Goal: Transaction & Acquisition: Purchase product/service

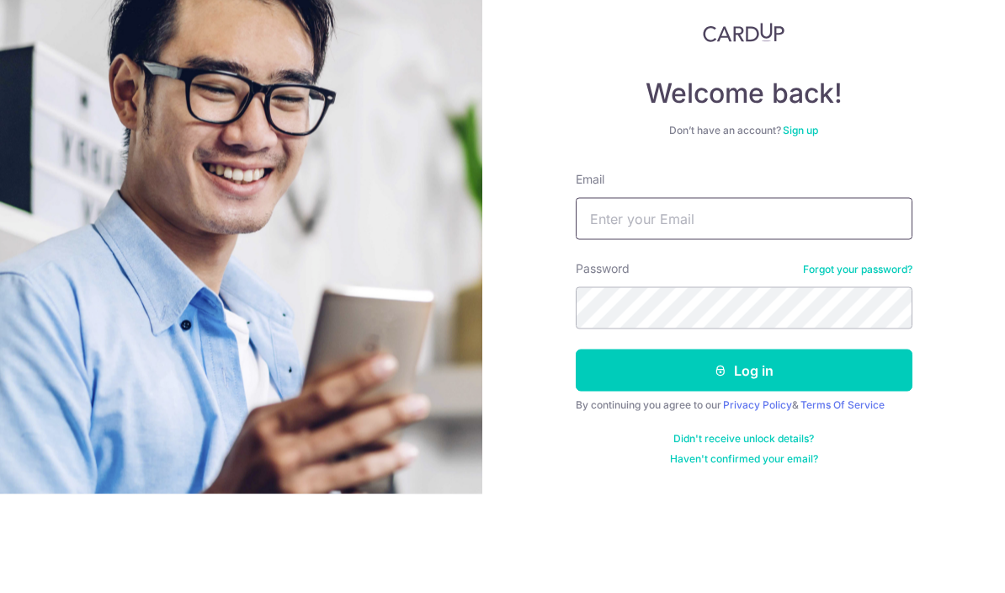
type input "lohhhberttt@hotmail.com"
click at [744, 448] on button "Log in" at bounding box center [744, 469] width 337 height 42
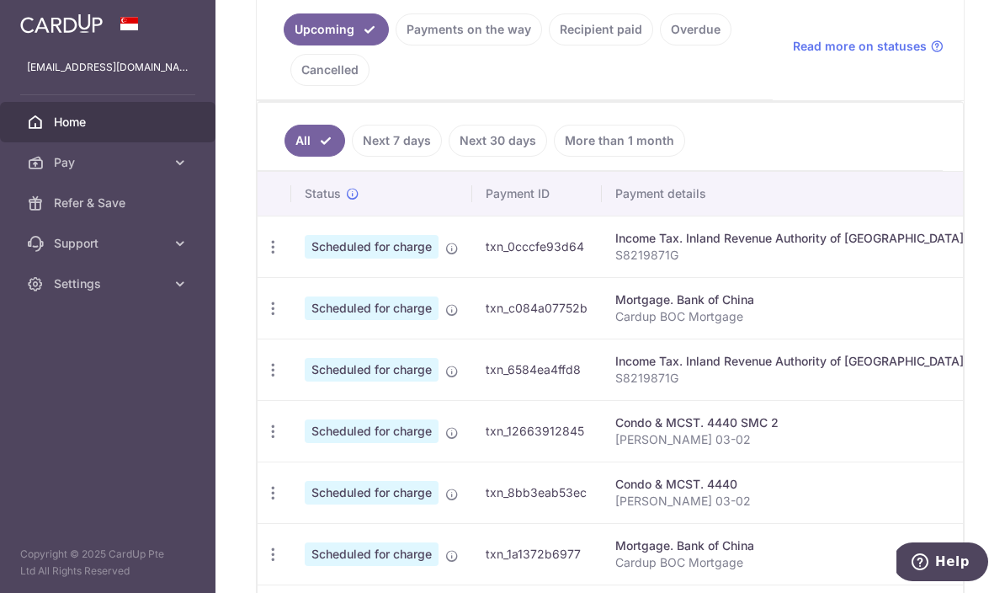
scroll to position [405, 0]
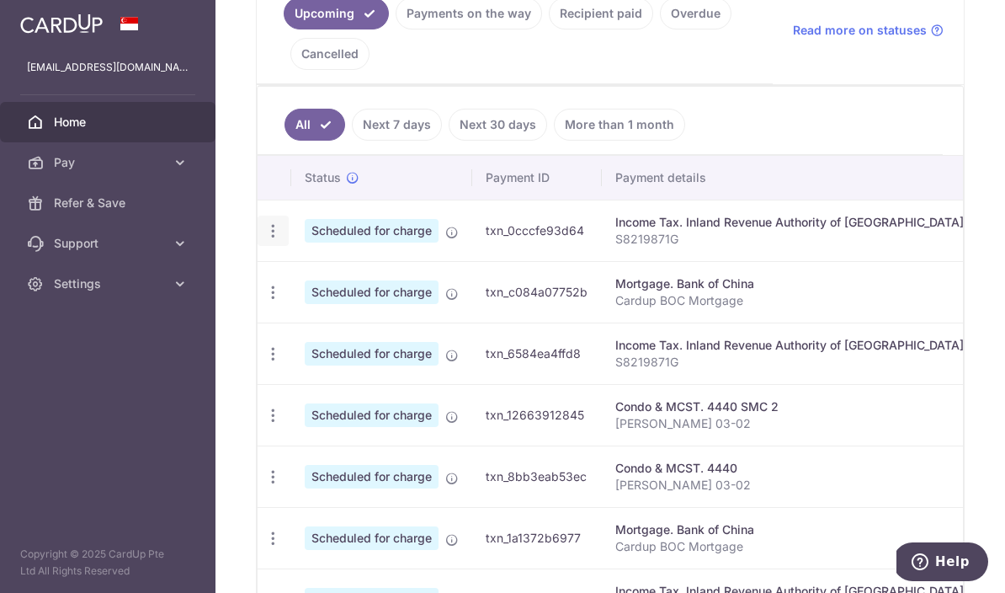
click at [264, 240] on icon "button" at bounding box center [273, 231] width 18 height 18
click at [306, 287] on span "Update payment" at bounding box center [363, 277] width 115 height 20
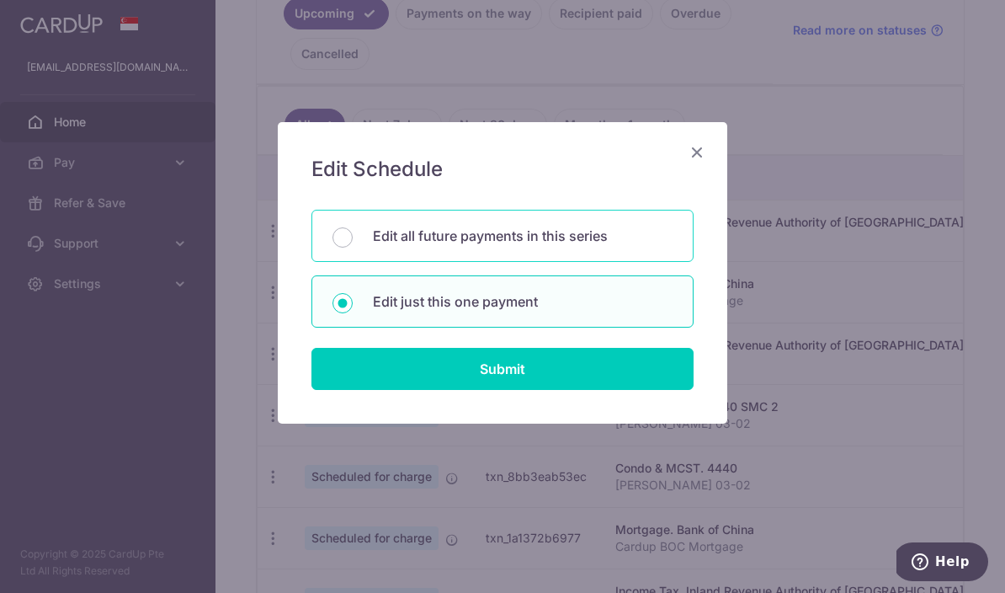
click at [611, 239] on p "Edit all future payments in this series" at bounding box center [523, 236] width 300 height 20
click at [353, 239] on input "Edit all future payments in this series" at bounding box center [343, 237] width 20 height 20
radio input "true"
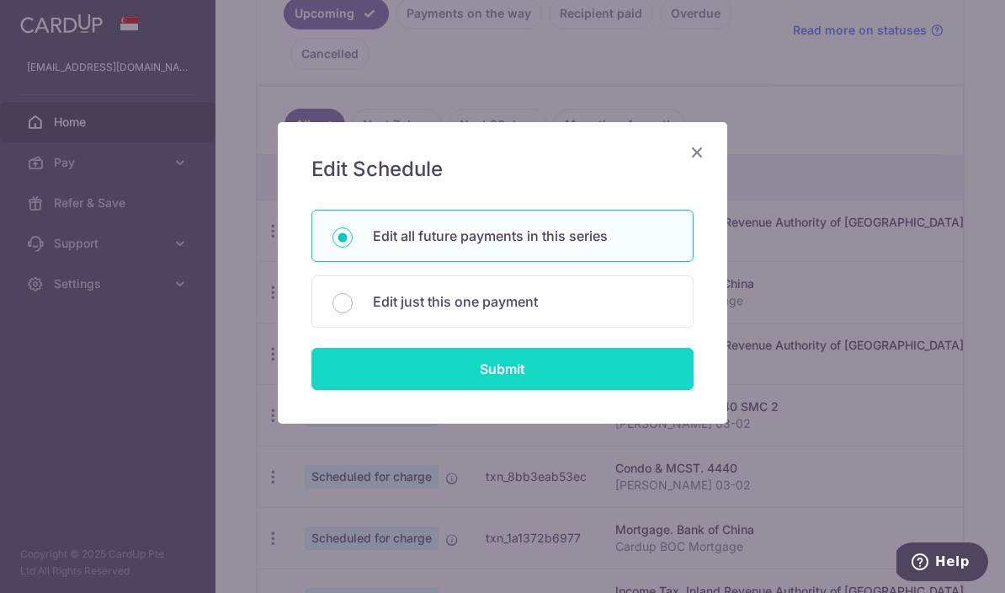
click at [525, 376] on input "Submit" at bounding box center [503, 369] width 382 height 42
radio input "true"
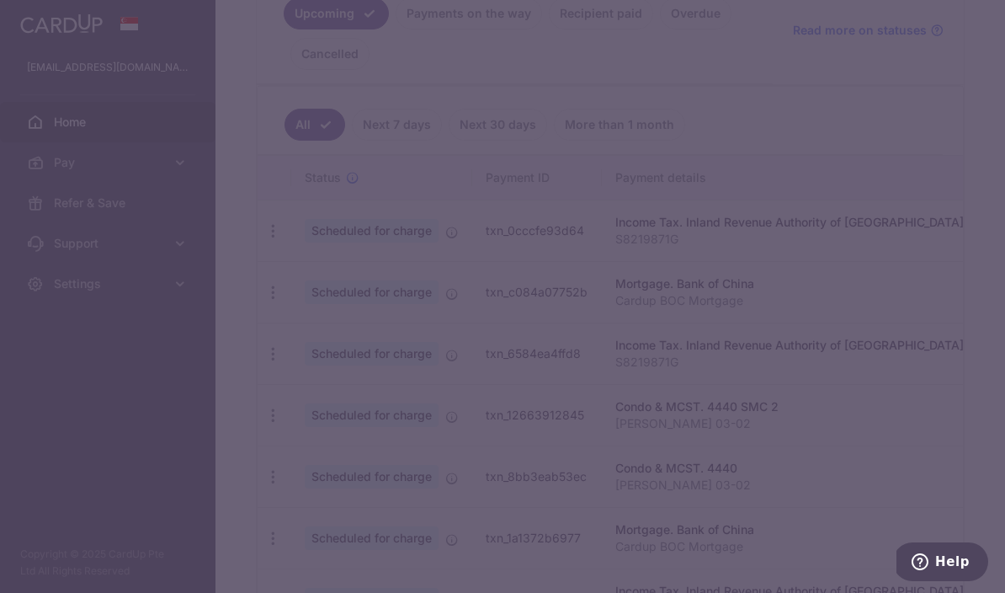
type input "1,230.09"
type input "S8219871G"
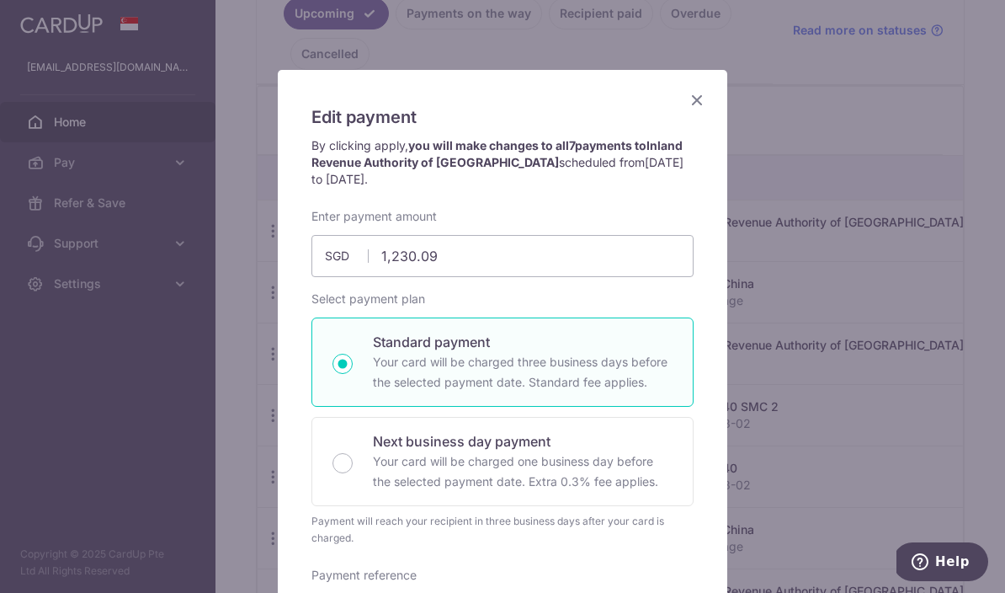
scroll to position [51, 0]
click at [701, 109] on icon "Close" at bounding box center [697, 100] width 20 height 21
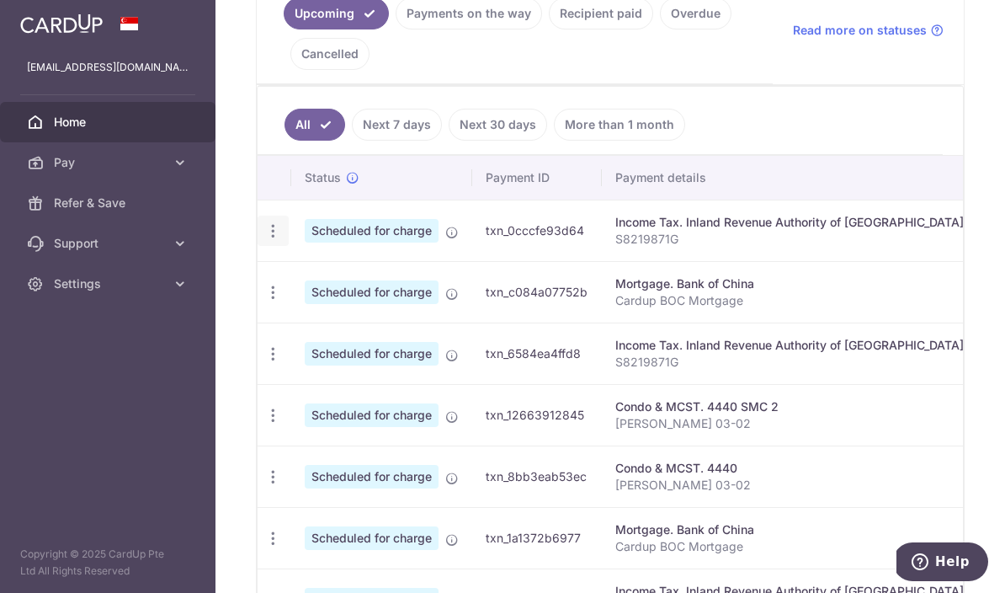
click at [264, 240] on icon "button" at bounding box center [273, 231] width 18 height 18
click at [306, 287] on span "Update payment" at bounding box center [363, 277] width 115 height 20
radio input "true"
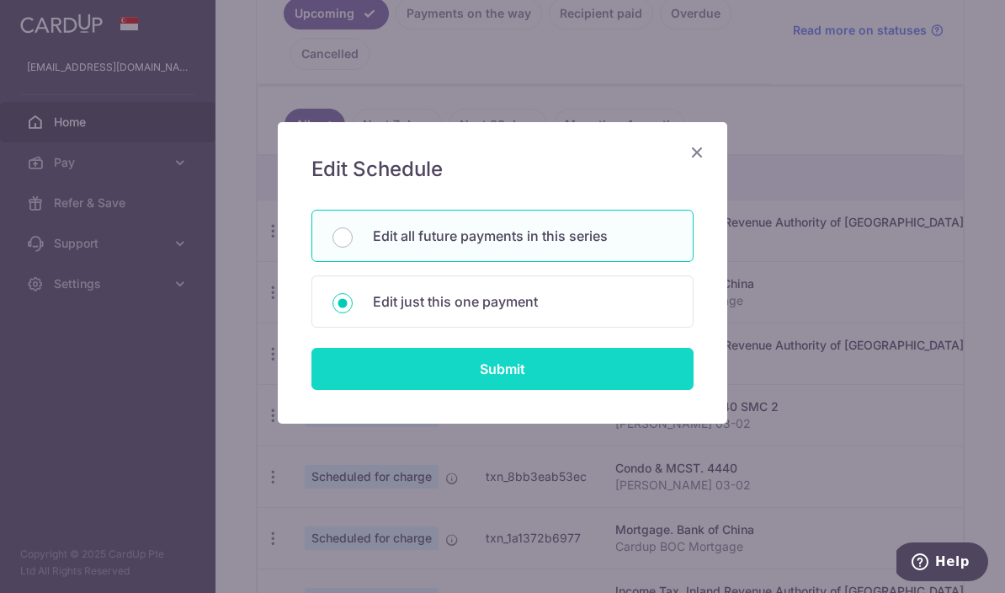
click at [516, 382] on input "Submit" at bounding box center [503, 369] width 382 height 42
radio input "true"
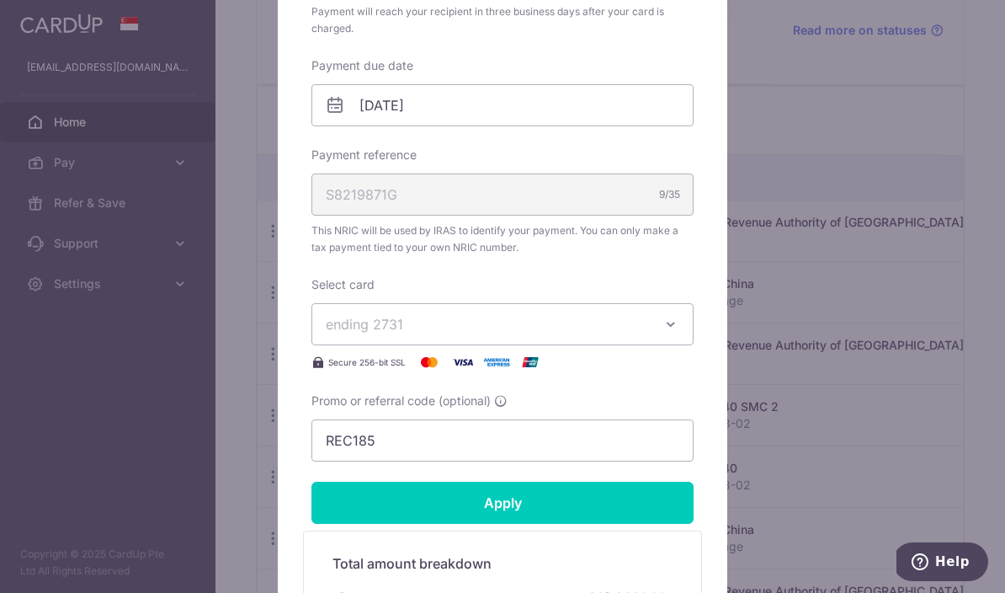
scroll to position [541, 0]
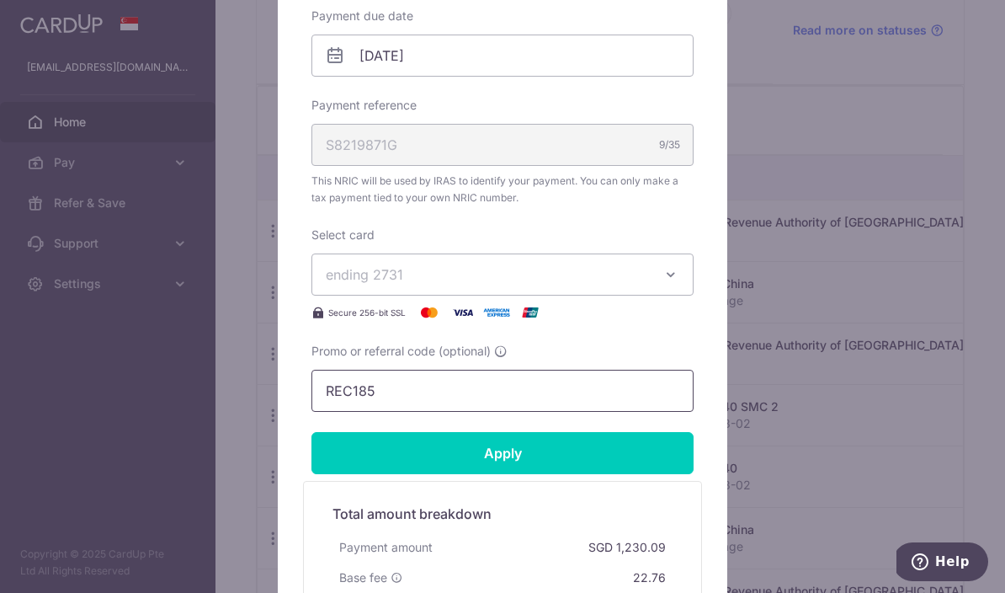
click at [576, 392] on input "REC185" at bounding box center [503, 391] width 382 height 42
type input "R"
paste input "VTAX25R"
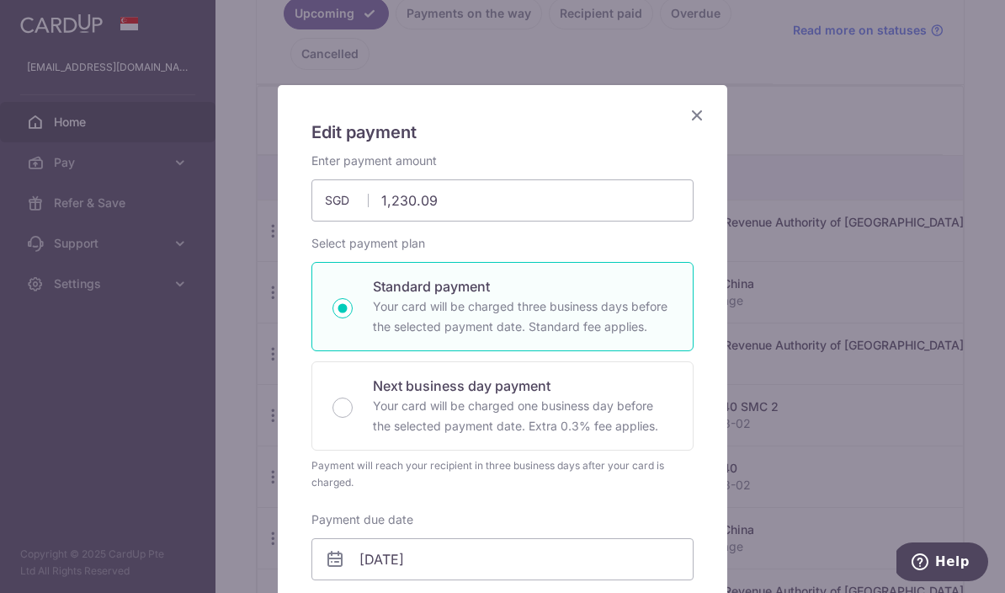
scroll to position [32, 0]
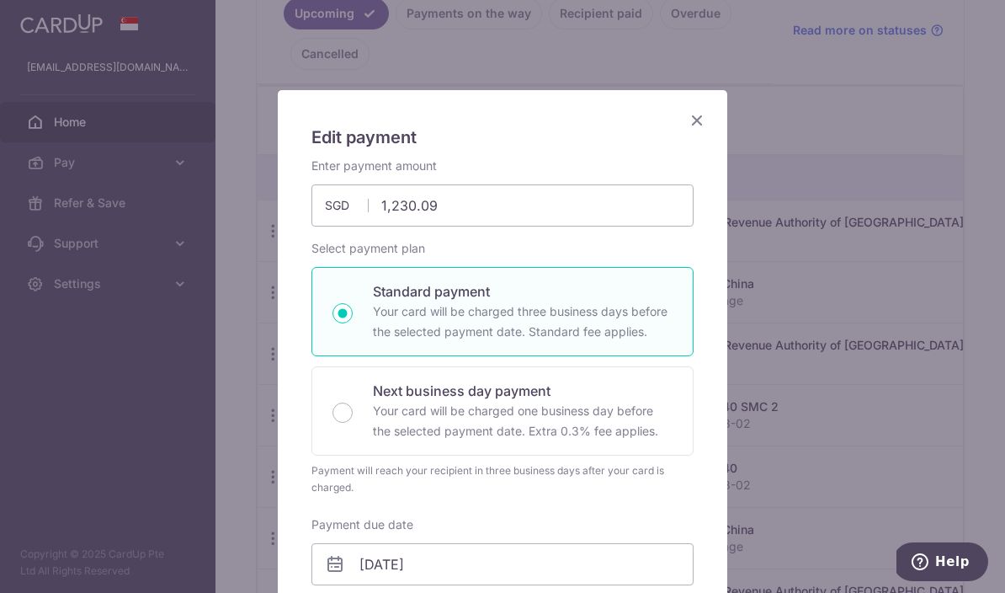
type input "VTAX25R"
click at [696, 122] on icon "Close" at bounding box center [697, 119] width 20 height 21
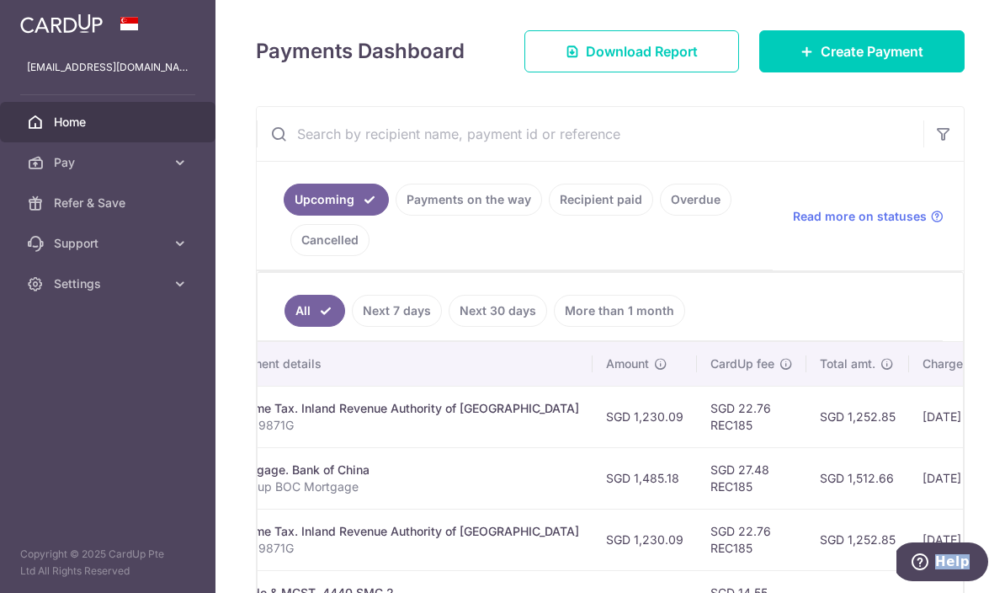
scroll to position [221, 0]
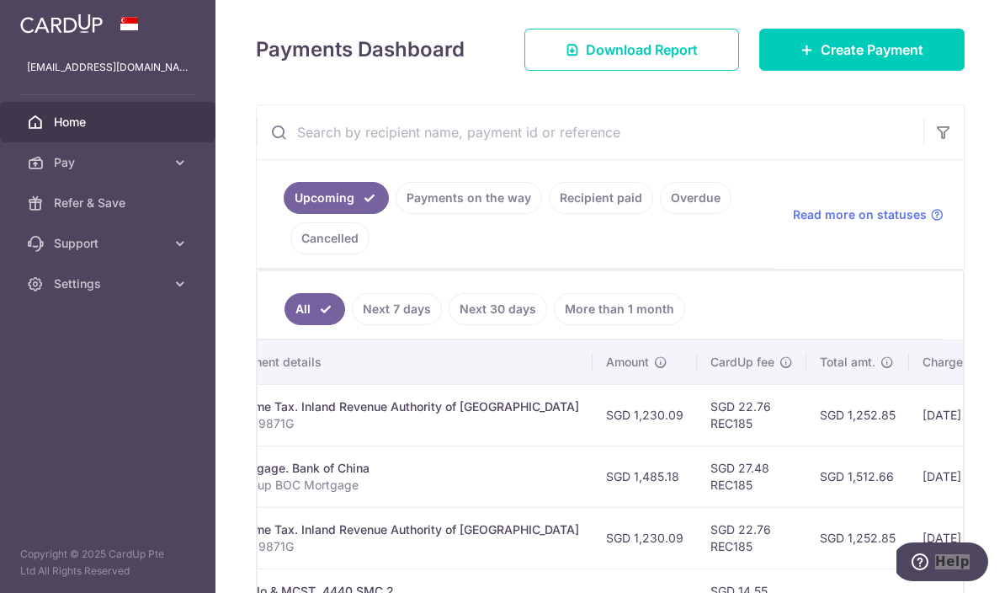
click at [983, 340] on div "× Pause Schedule Pause all future payments in this series Pause just this one p…" at bounding box center [611, 296] width 790 height 593
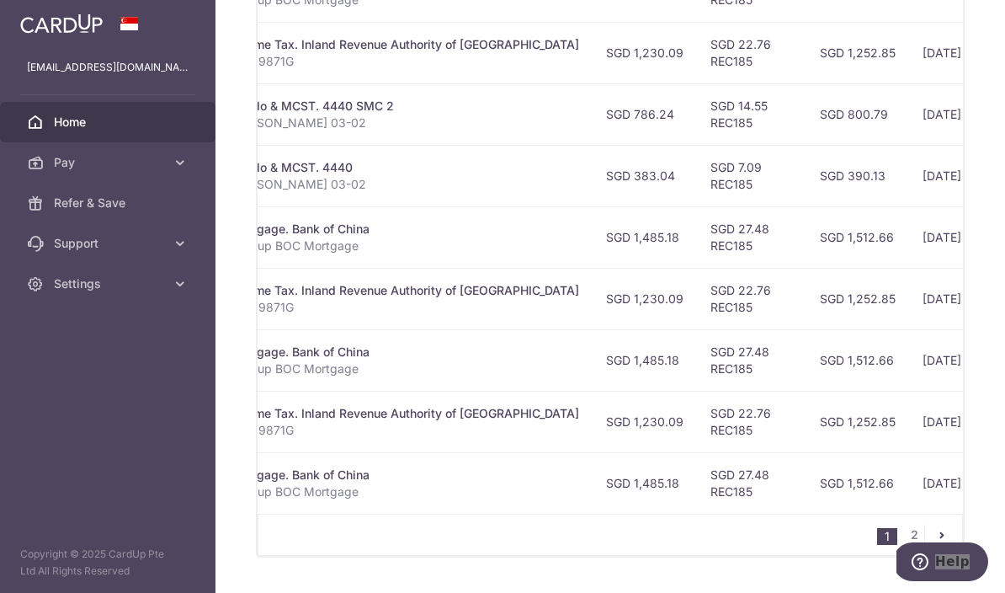
scroll to position [704, 0]
click at [889, 546] on li "1" at bounding box center [887, 538] width 20 height 17
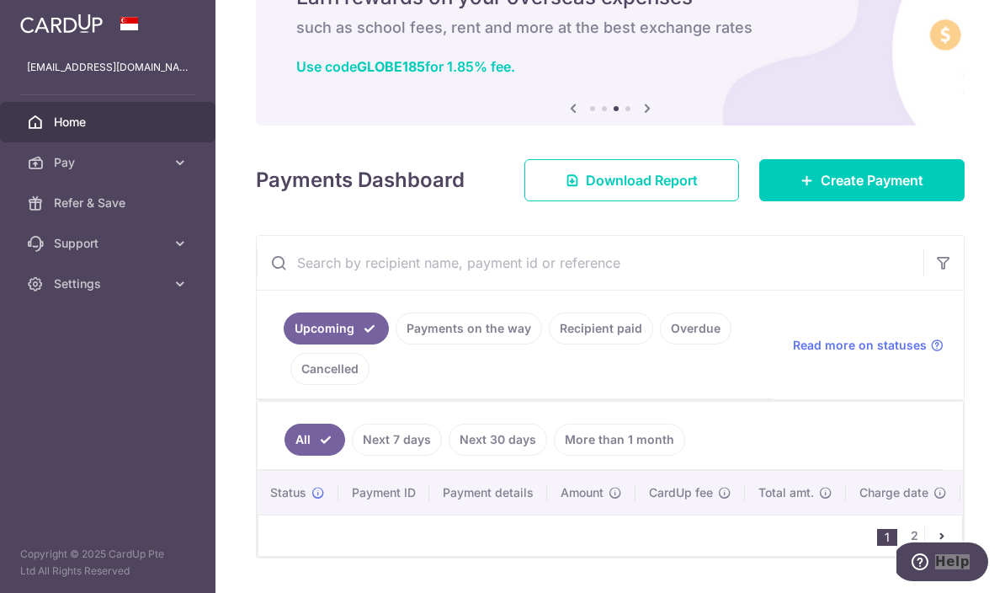
scroll to position [89, 0]
click at [352, 456] on link "Next 7 days" at bounding box center [397, 440] width 90 height 32
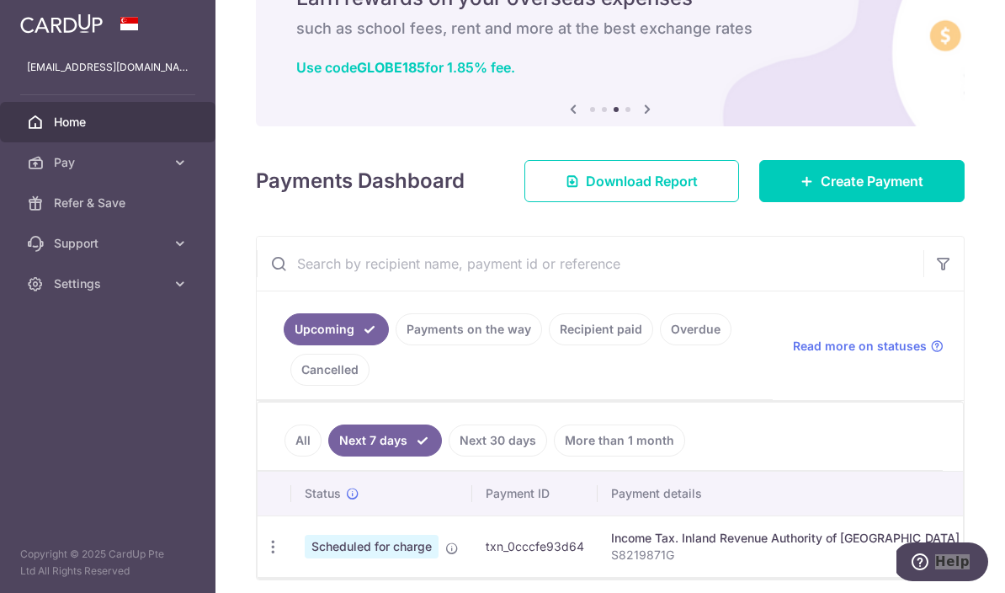
click at [285, 456] on link "All" at bounding box center [303, 440] width 37 height 32
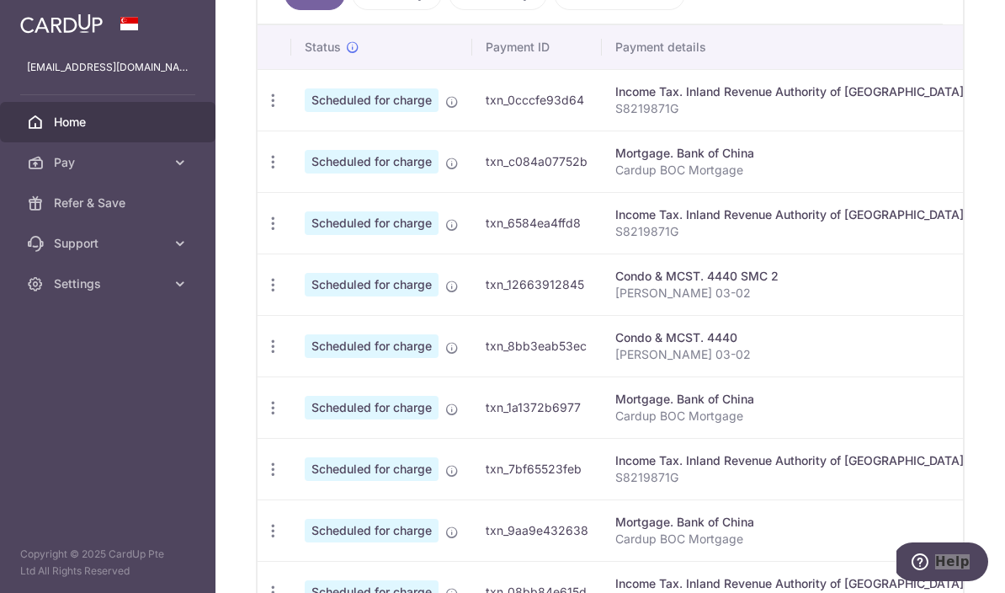
scroll to position [0, 0]
click at [264, 109] on icon "button" at bounding box center [273, 101] width 18 height 18
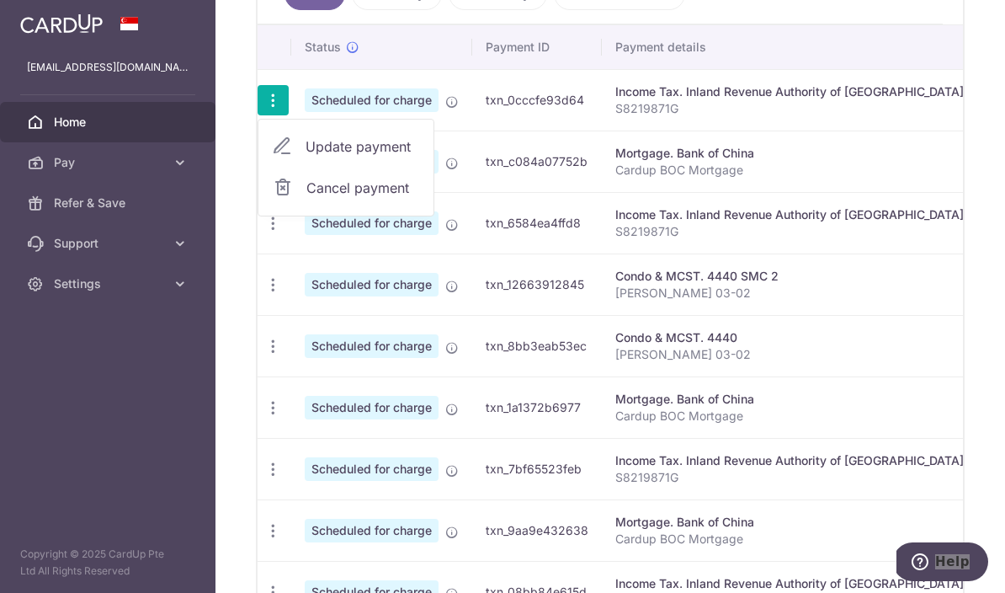
click at [306, 157] on span "Update payment" at bounding box center [363, 146] width 115 height 20
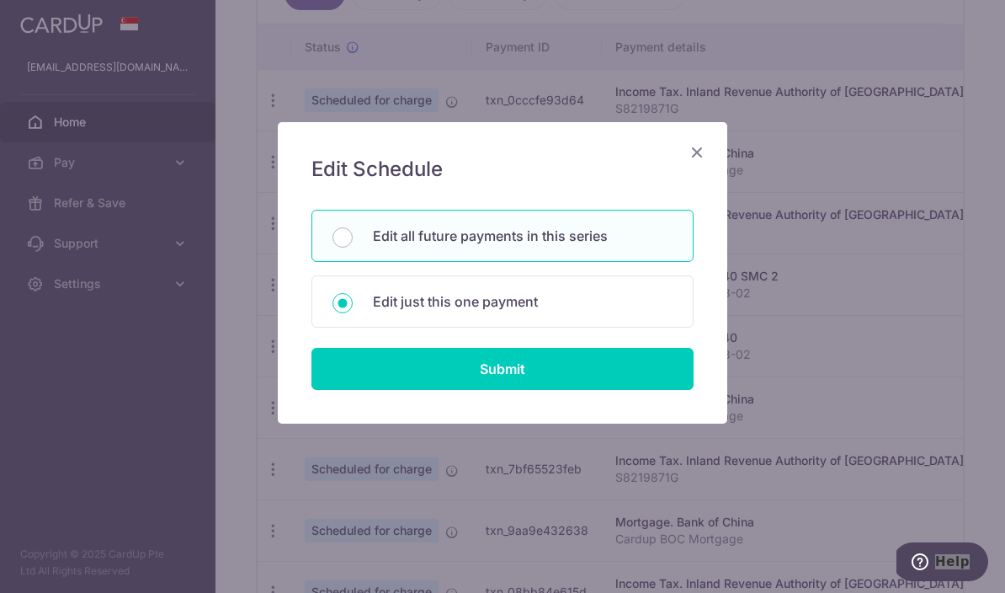
click at [594, 239] on p "Edit all future payments in this series" at bounding box center [523, 236] width 300 height 20
click at [353, 239] on input "Edit all future payments in this series" at bounding box center [343, 237] width 20 height 20
radio input "true"
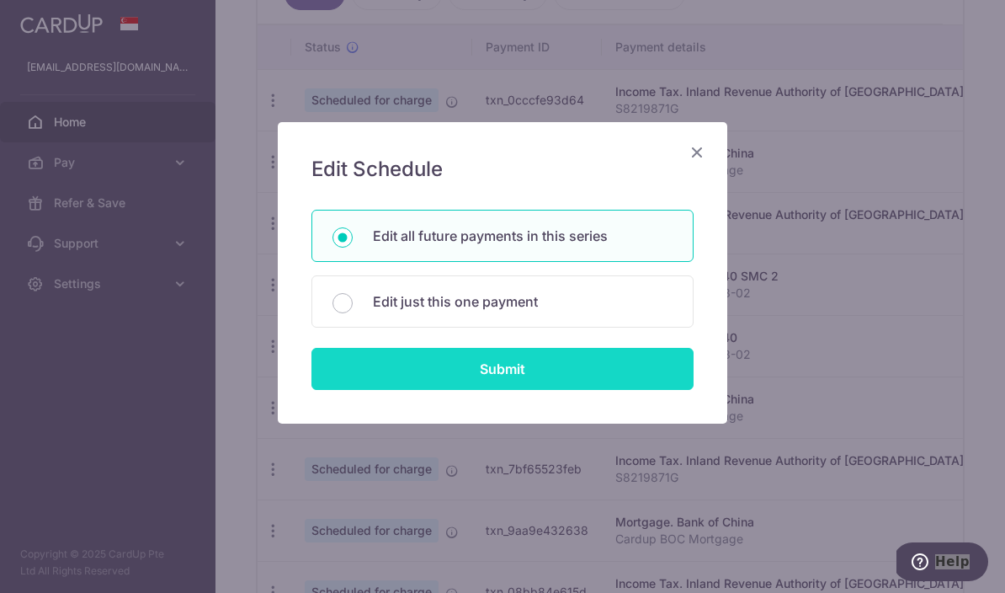
click at [518, 374] on input "Submit" at bounding box center [503, 369] width 382 height 42
radio input "true"
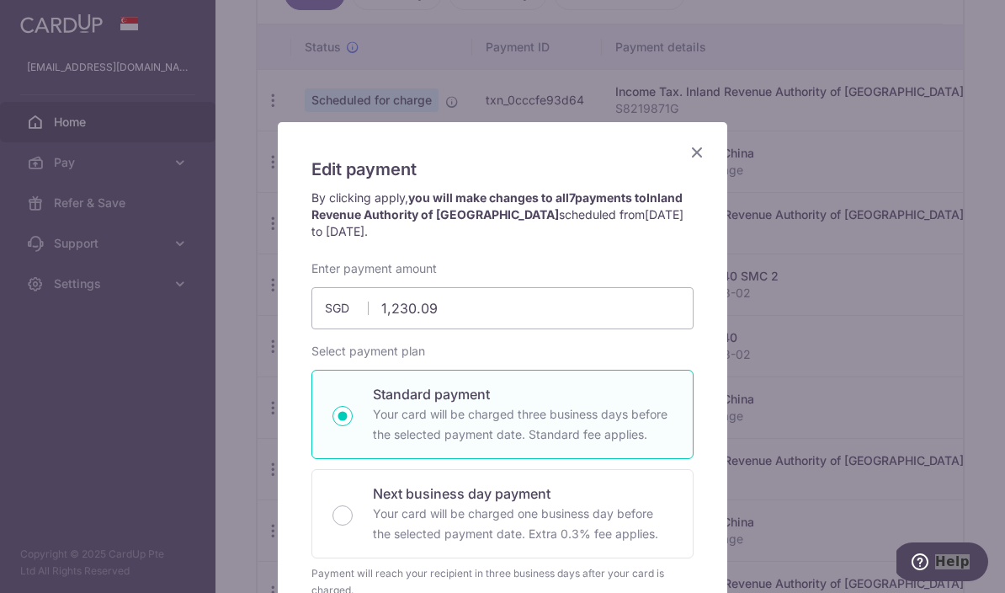
click at [700, 159] on icon "Close" at bounding box center [697, 151] width 20 height 21
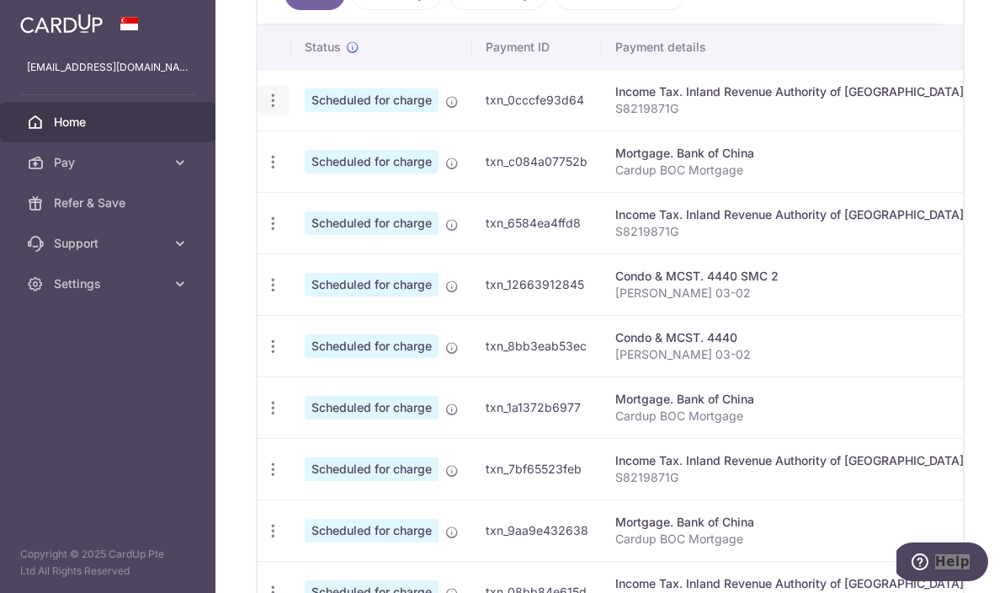
click at [264, 109] on icon "button" at bounding box center [273, 101] width 18 height 18
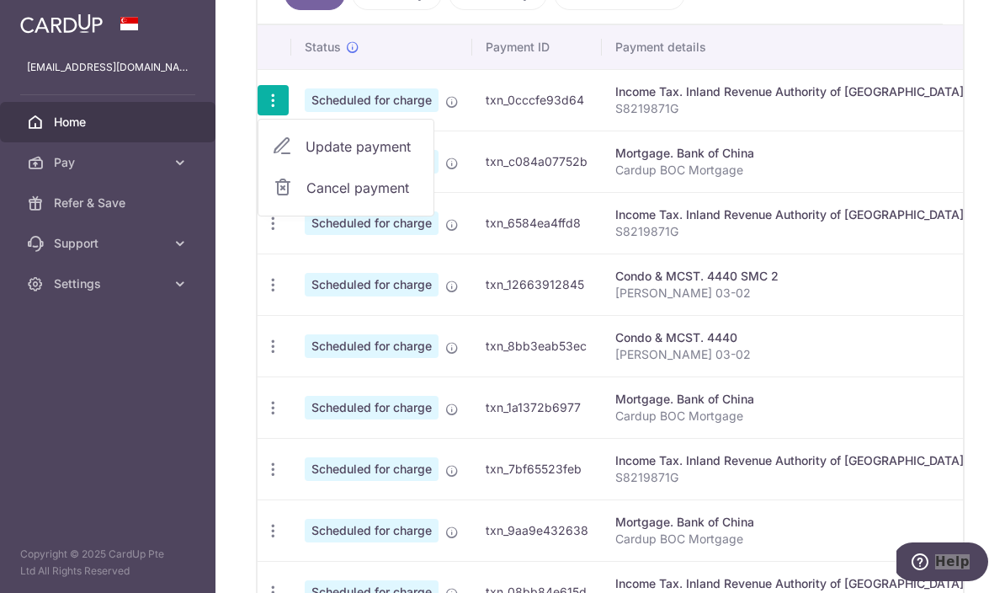
click at [307, 198] on span "Cancel payment" at bounding box center [363, 188] width 113 height 20
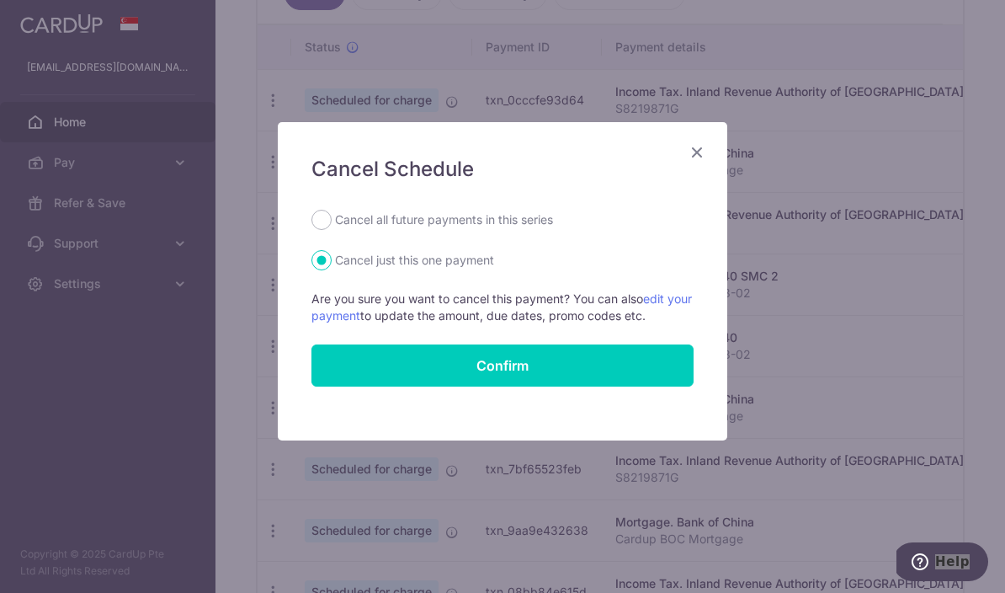
click at [536, 216] on label "Cancel all future payments in this series" at bounding box center [444, 220] width 218 height 20
click at [332, 216] on input "Cancel all future payments in this series" at bounding box center [322, 220] width 20 height 20
radio input "true"
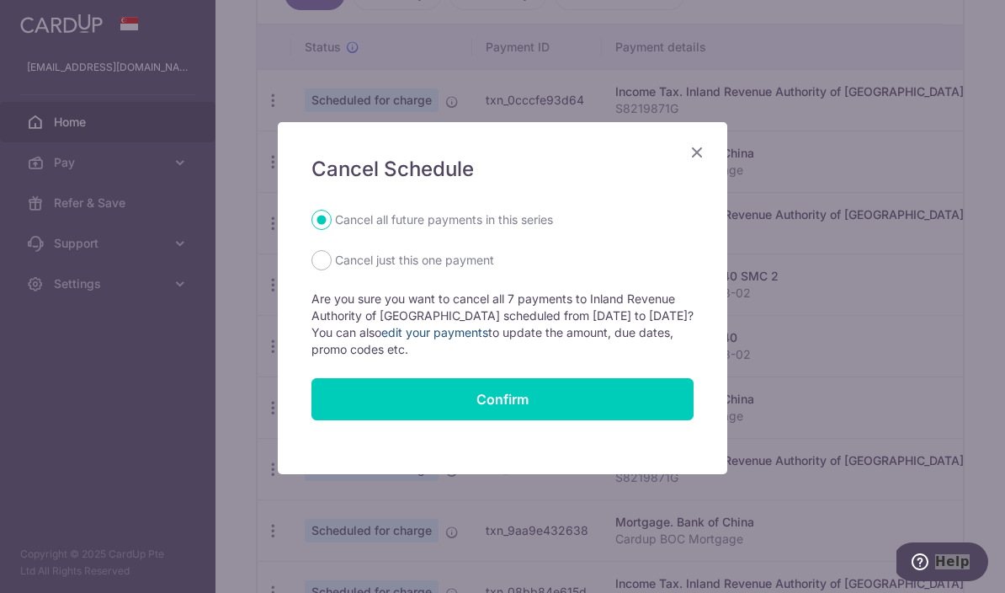
click at [466, 337] on link "edit your payments" at bounding box center [434, 332] width 107 height 14
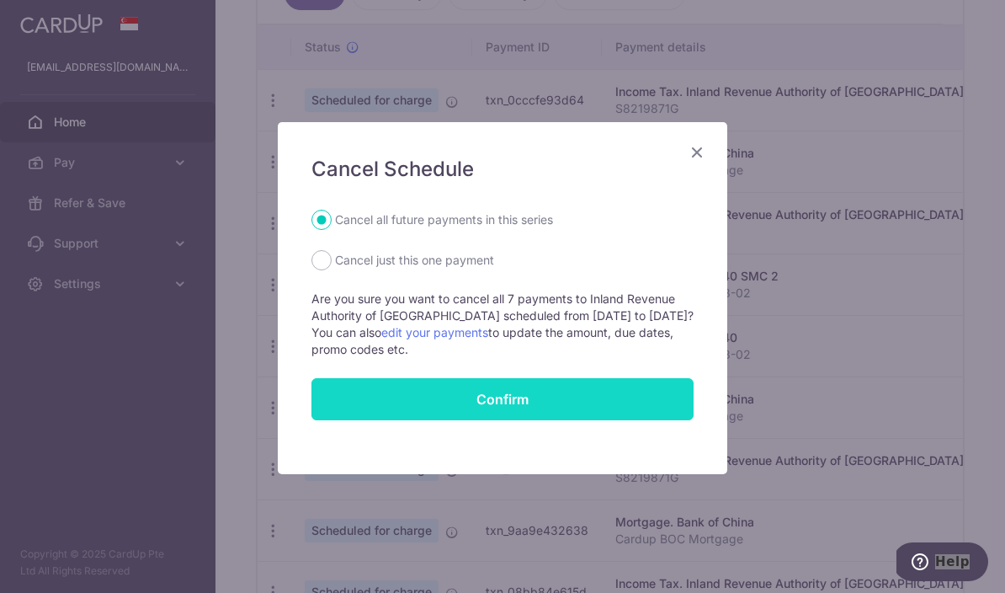
click at [349, 408] on button "Confirm" at bounding box center [503, 399] width 382 height 42
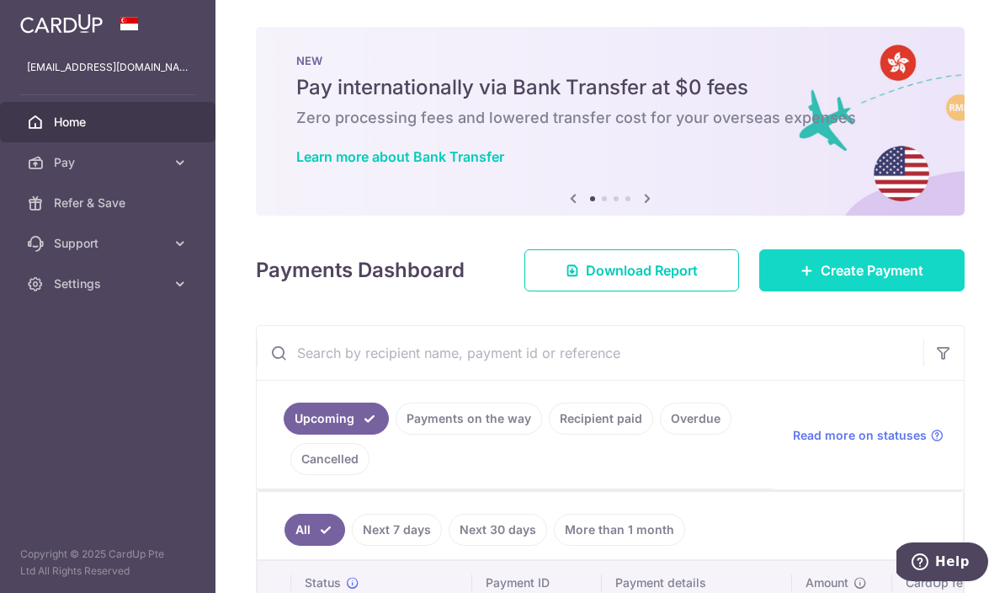
click at [896, 280] on span "Create Payment" at bounding box center [872, 270] width 103 height 20
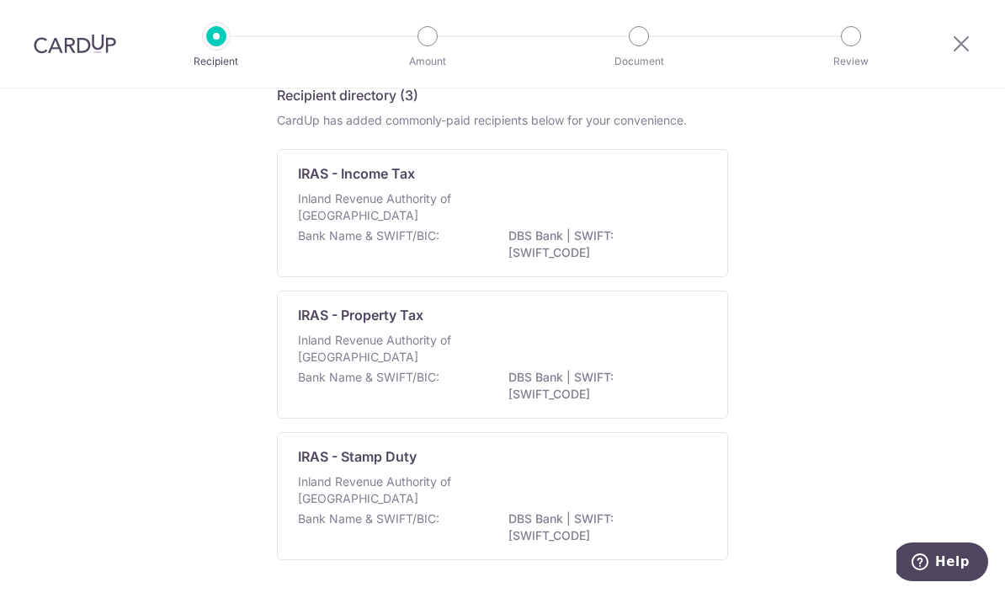
scroll to position [79, 0]
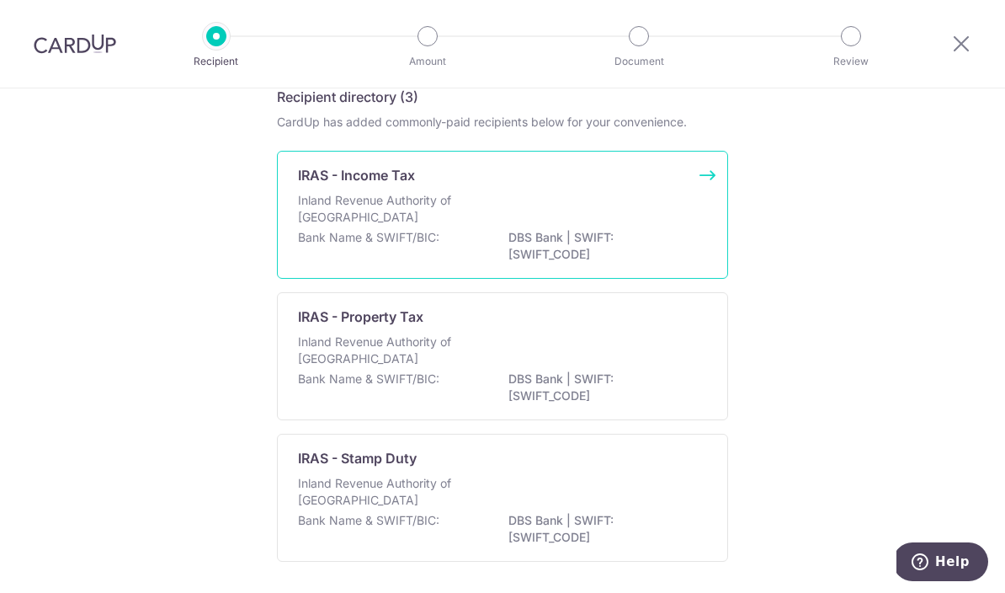
click at [537, 223] on div "Inland Revenue Authority of [GEOGRAPHIC_DATA]" at bounding box center [502, 210] width 409 height 37
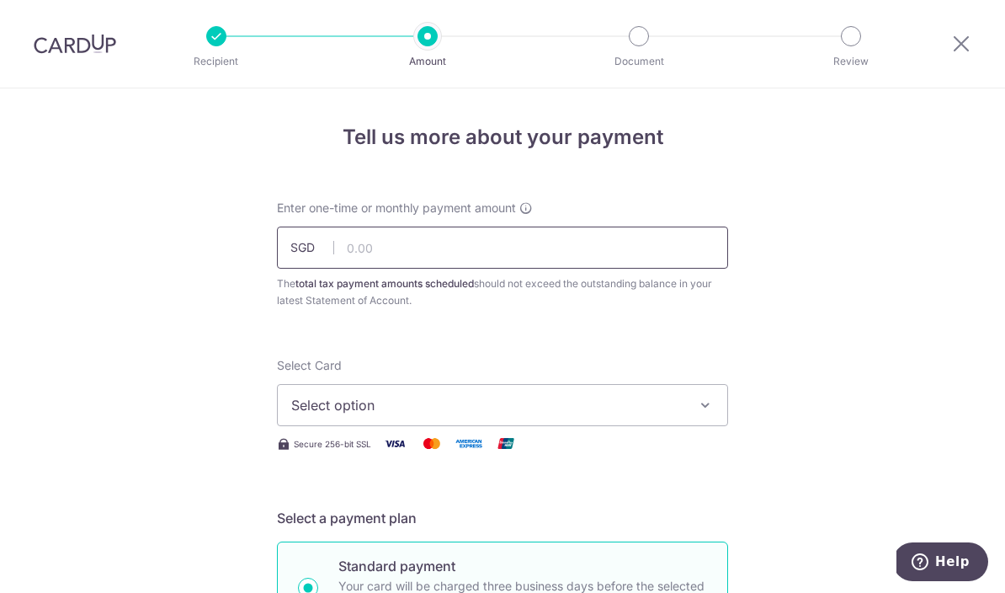
click at [678, 256] on input "text" at bounding box center [502, 248] width 451 height 42
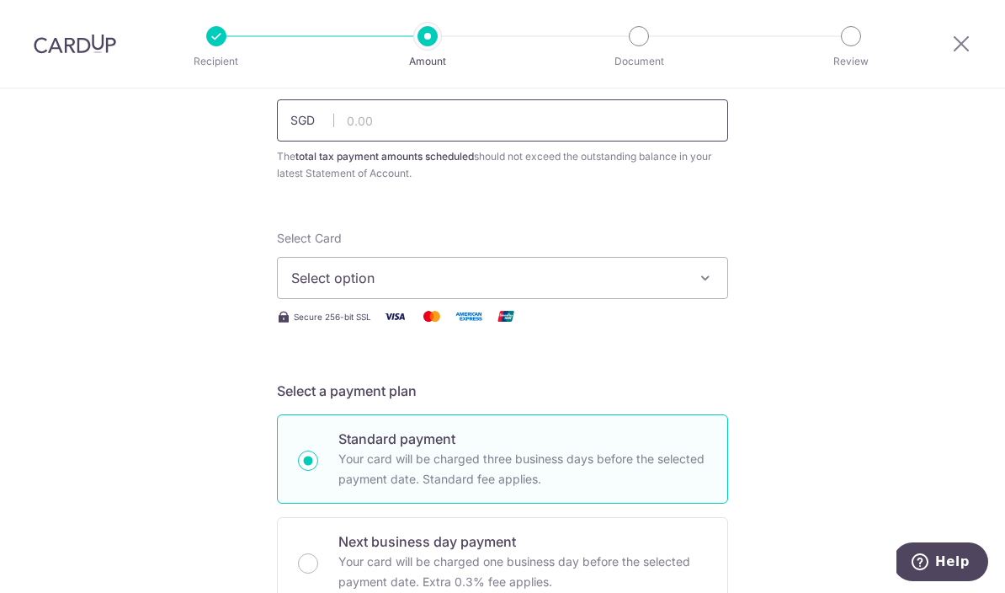
scroll to position [93, 0]
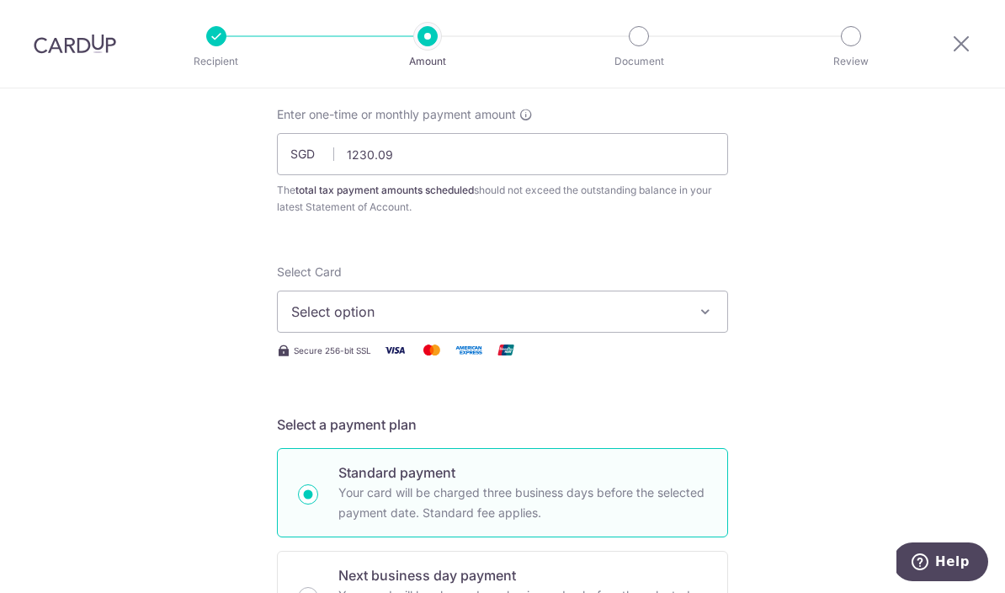
click at [561, 322] on span "Select option" at bounding box center [487, 311] width 392 height 20
type input "1,230.09"
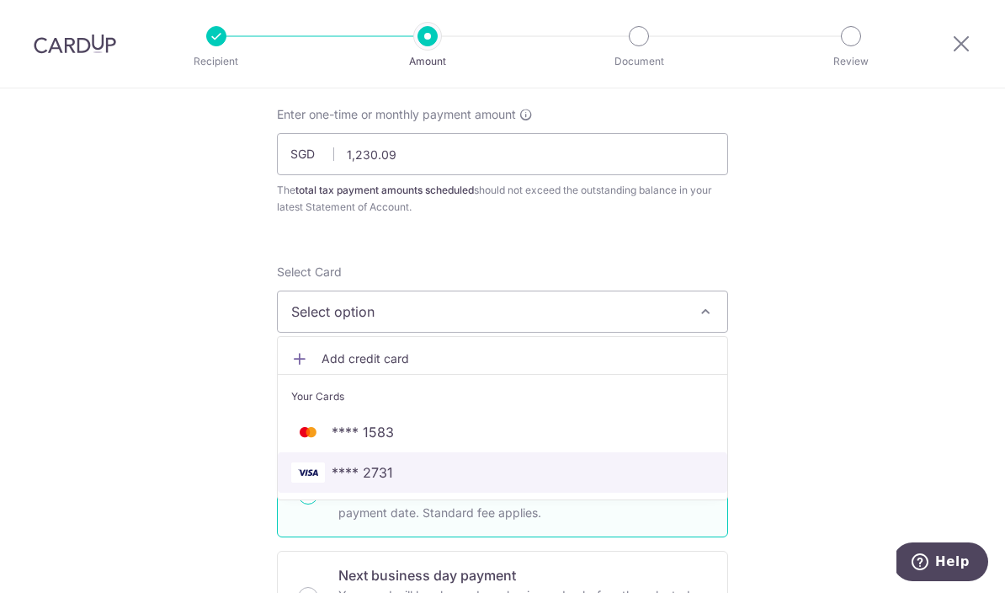
click at [400, 482] on span "**** 2731" at bounding box center [502, 472] width 423 height 20
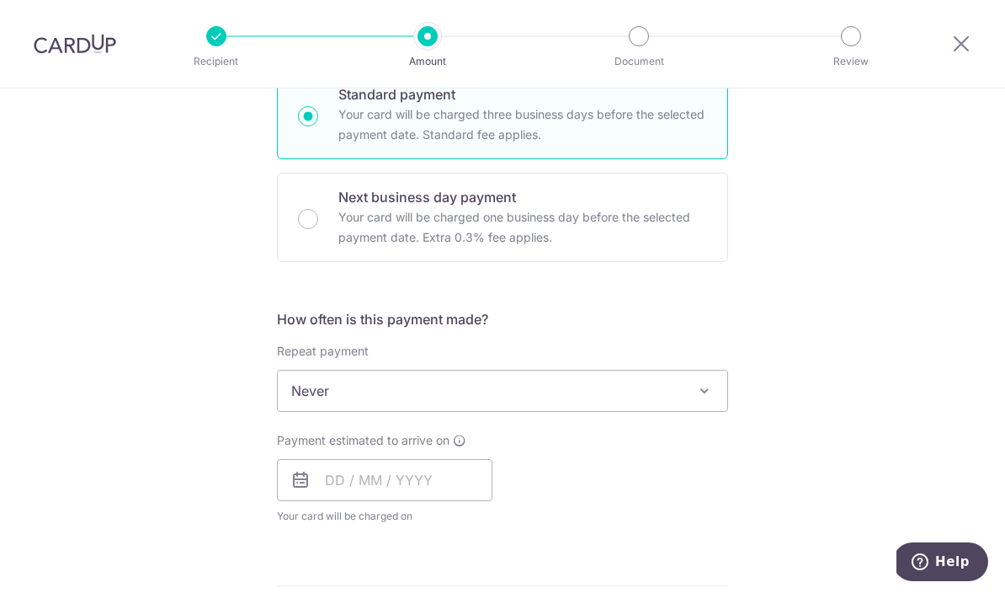
scroll to position [472, 0]
click at [674, 391] on span "Never" at bounding box center [503, 390] width 450 height 40
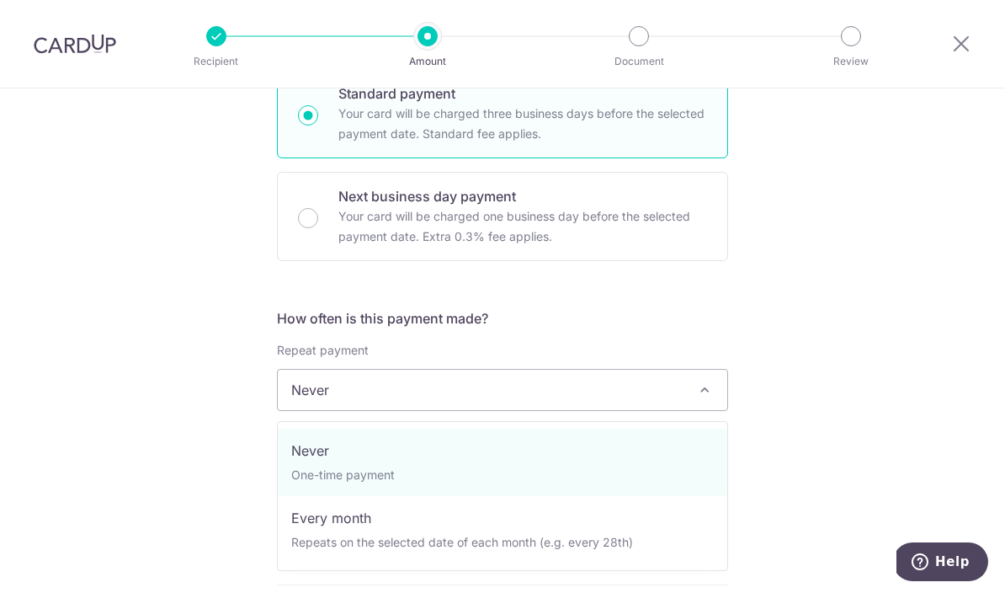
select select "3"
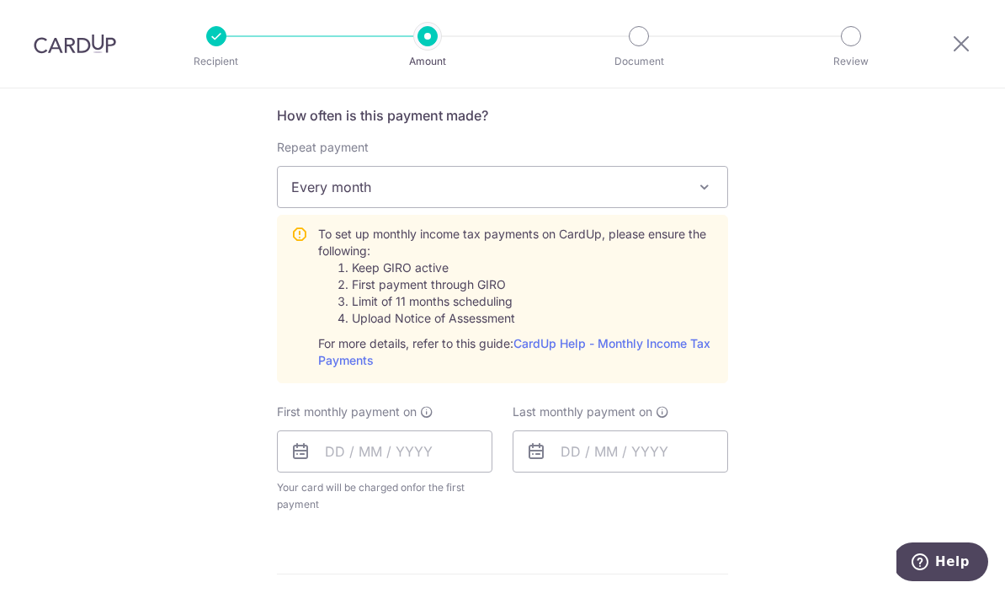
scroll to position [676, 0]
click at [303, 455] on icon at bounding box center [301, 450] width 20 height 20
click at [305, 461] on icon at bounding box center [301, 450] width 20 height 20
click at [413, 455] on input "text" at bounding box center [385, 450] width 216 height 42
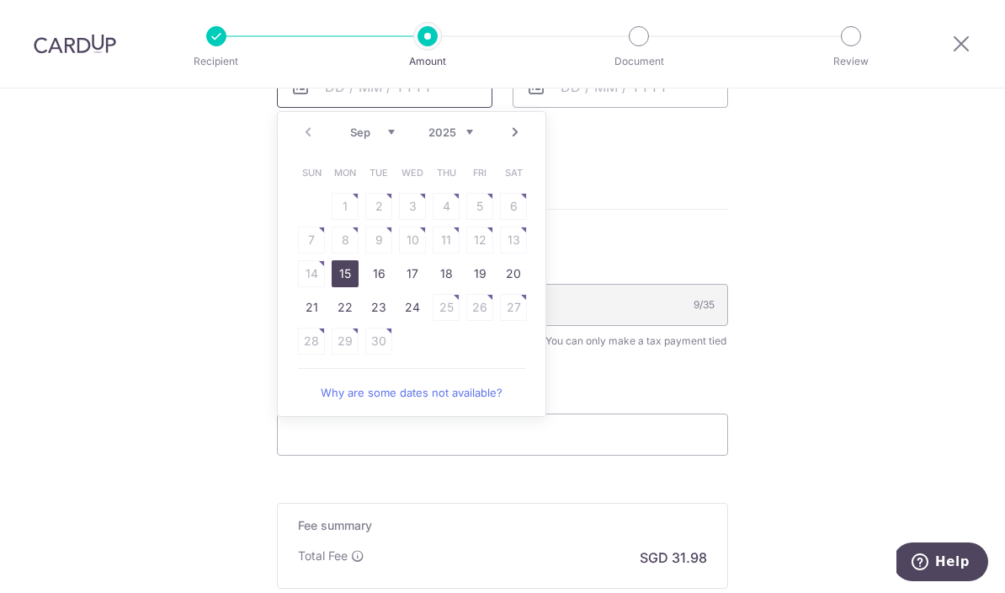
scroll to position [1039, 0]
click at [338, 276] on link "15" at bounding box center [345, 274] width 27 height 27
type input "[DATE]"
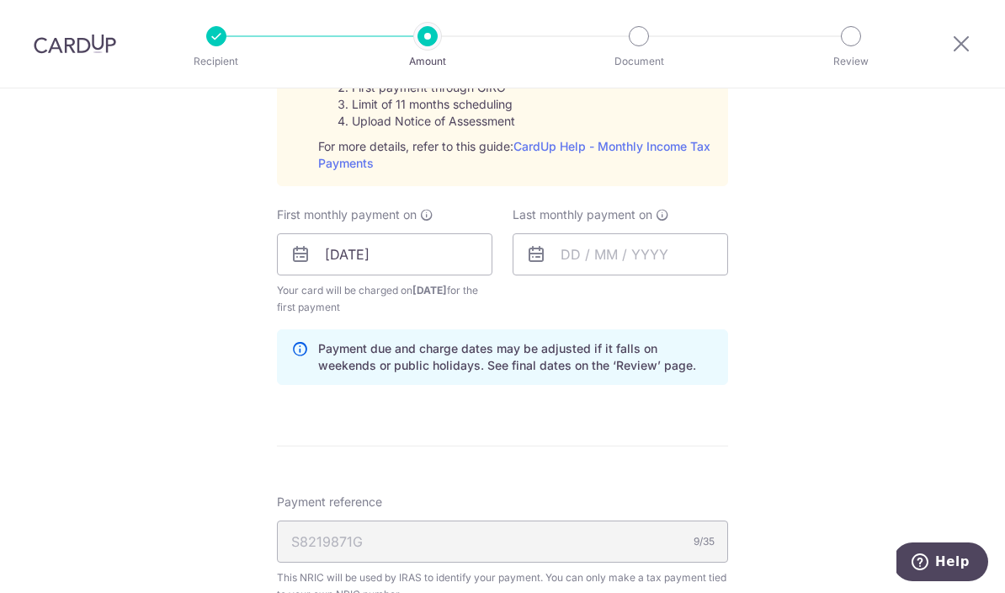
scroll to position [870, 0]
click at [536, 264] on icon at bounding box center [536, 257] width 20 height 20
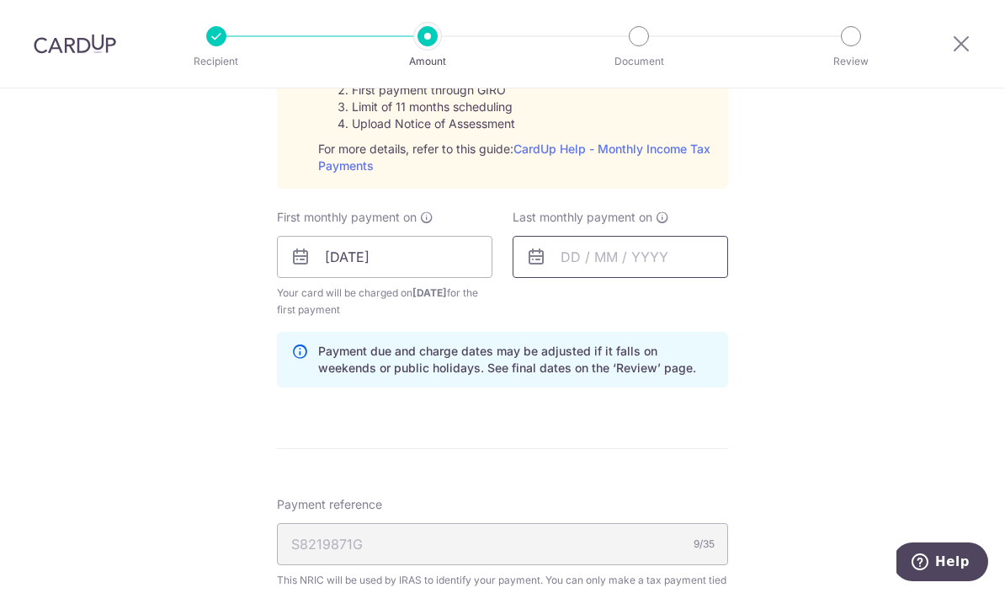
click at [602, 261] on input "text" at bounding box center [621, 257] width 216 height 42
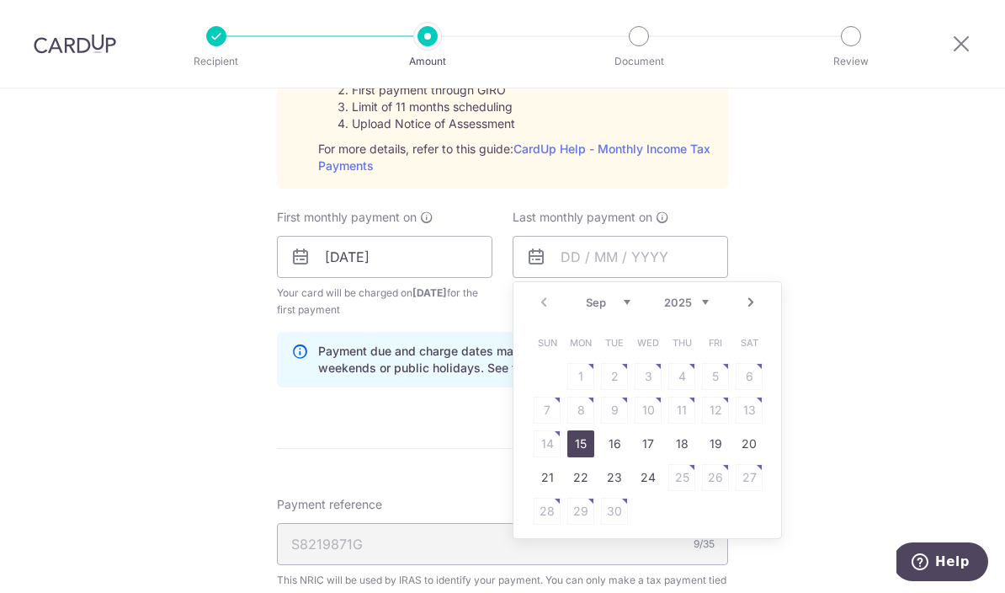
click at [749, 307] on link "Next" at bounding box center [751, 302] width 20 height 20
click at [752, 312] on link "Next" at bounding box center [751, 302] width 20 height 20
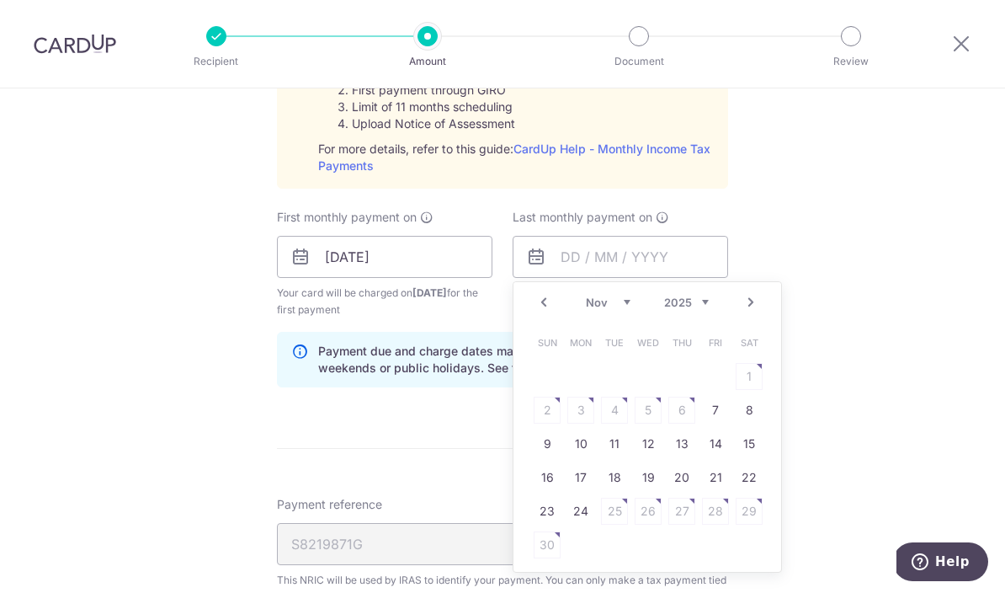
click at [752, 312] on link "Next" at bounding box center [751, 302] width 20 height 20
click at [760, 308] on link "Next" at bounding box center [751, 302] width 20 height 20
click at [758, 312] on link "Next" at bounding box center [751, 302] width 20 height 20
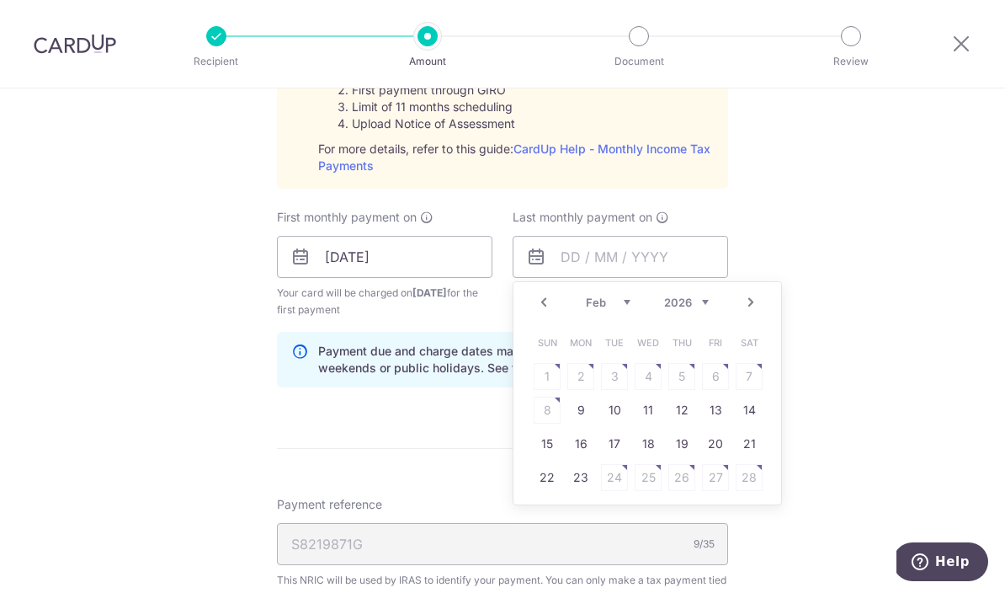
click at [749, 312] on link "Next" at bounding box center [751, 302] width 20 height 20
click at [552, 453] on link "15" at bounding box center [547, 443] width 27 height 27
type input "15/03/2026"
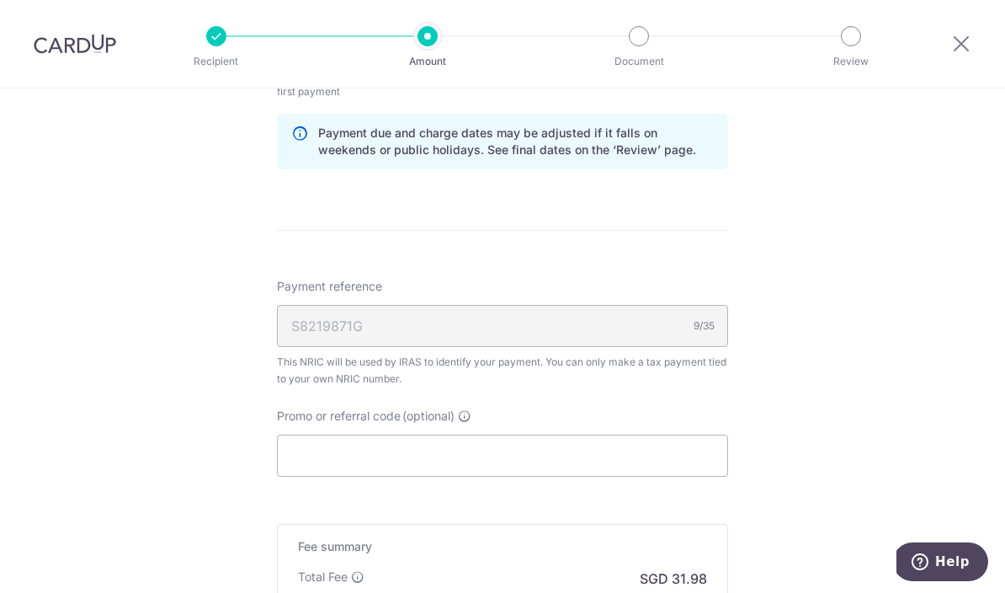
scroll to position [1119, 0]
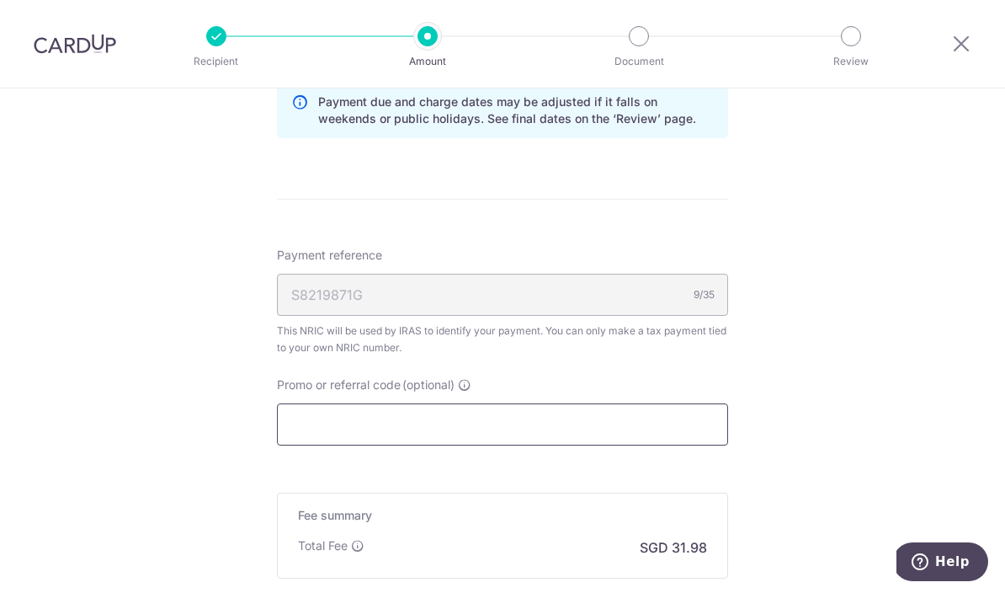
click at [454, 425] on input "Promo or referral code (optional)" at bounding box center [502, 424] width 451 height 42
paste input "VTAX25R"
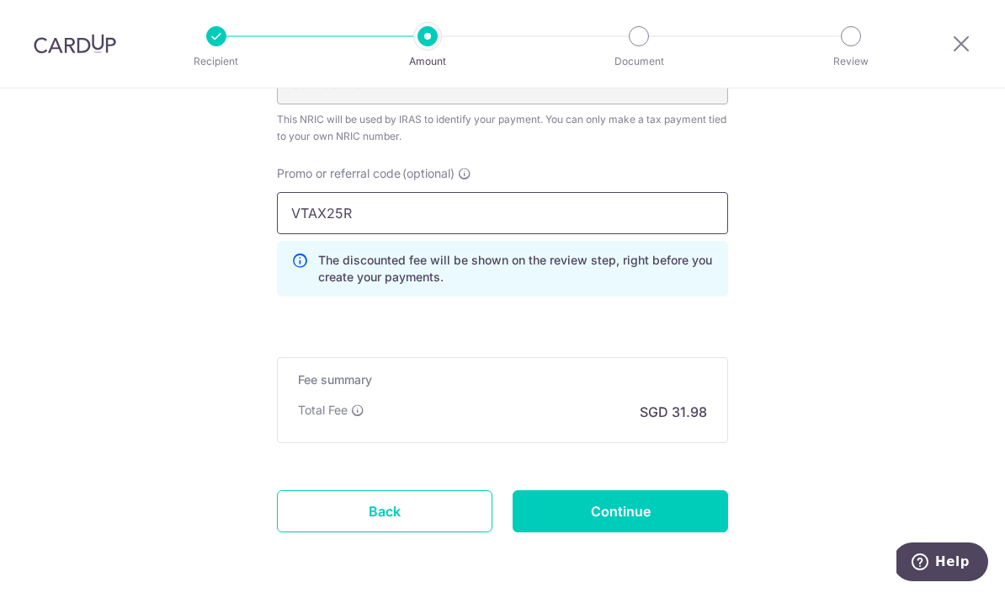
scroll to position [1330, 0]
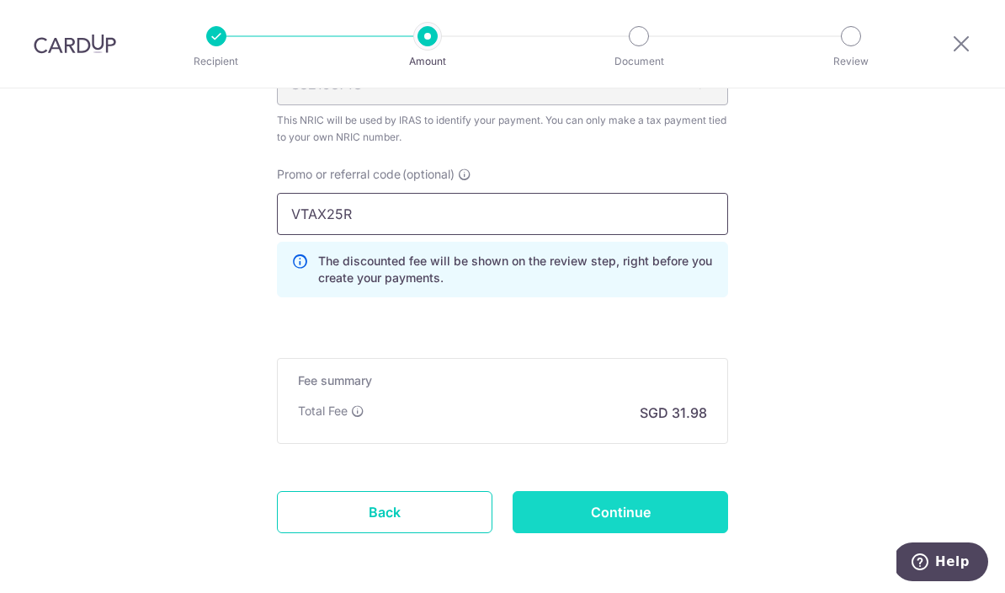
type input "VTAX25R"
click at [692, 514] on input "Continue" at bounding box center [621, 512] width 216 height 42
type input "Create Schedule"
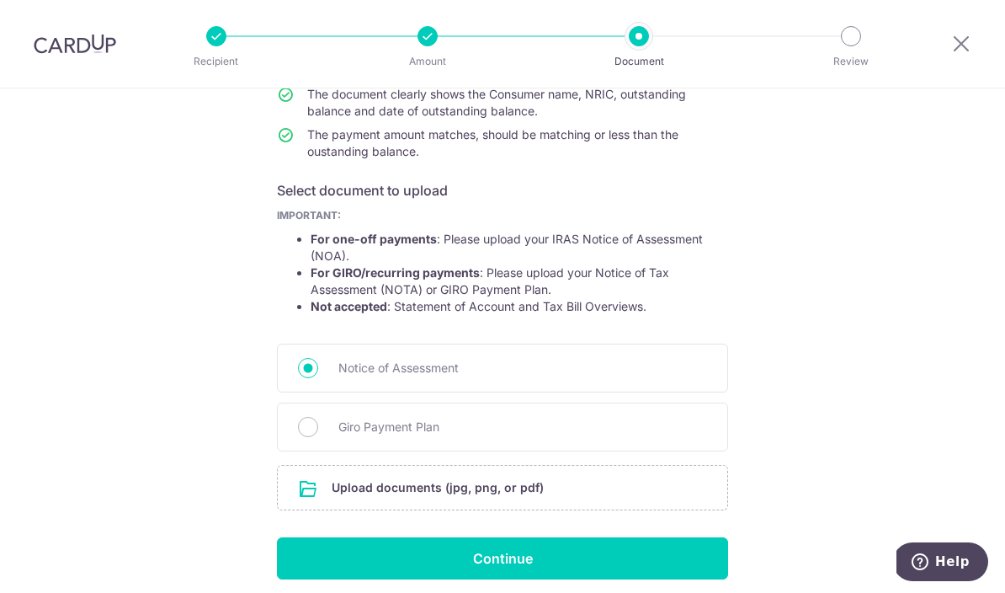
scroll to position [200, 0]
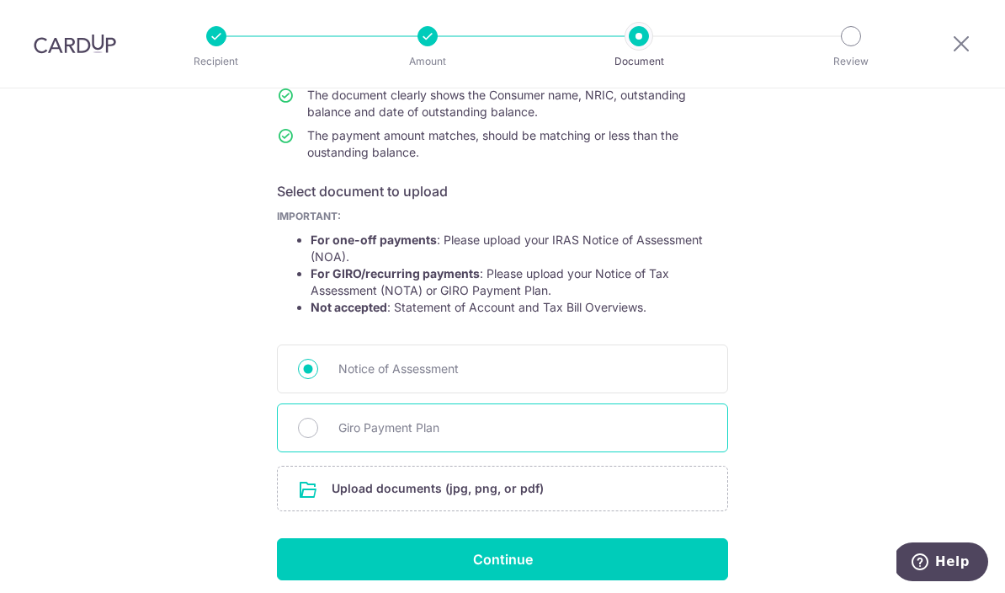
click at [424, 434] on span "Giro Payment Plan" at bounding box center [523, 428] width 369 height 20
click at [318, 434] on input "Giro Payment Plan" at bounding box center [308, 428] width 20 height 20
radio input "true"
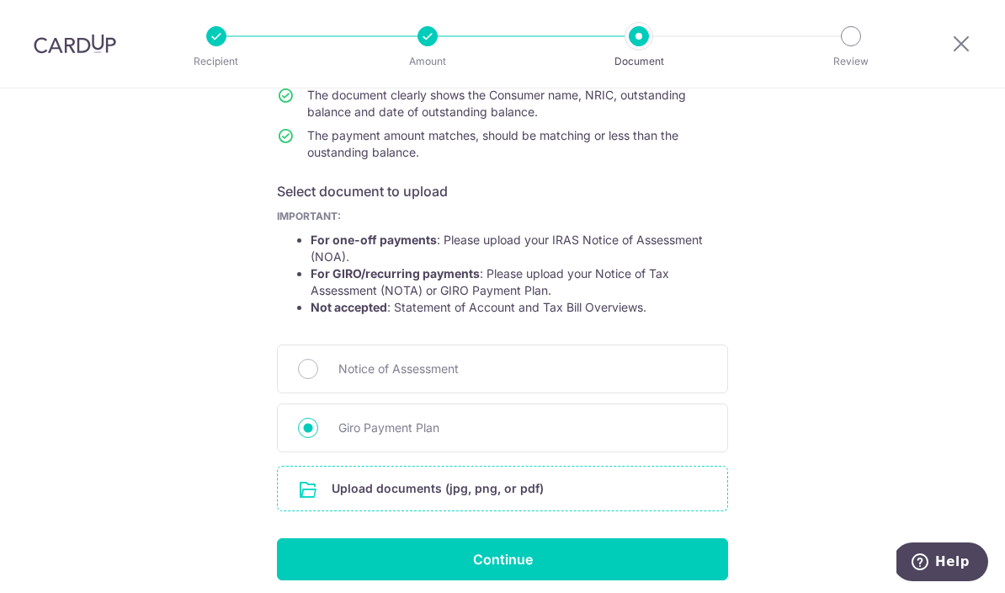
click at [444, 497] on input "file" at bounding box center [503, 488] width 450 height 44
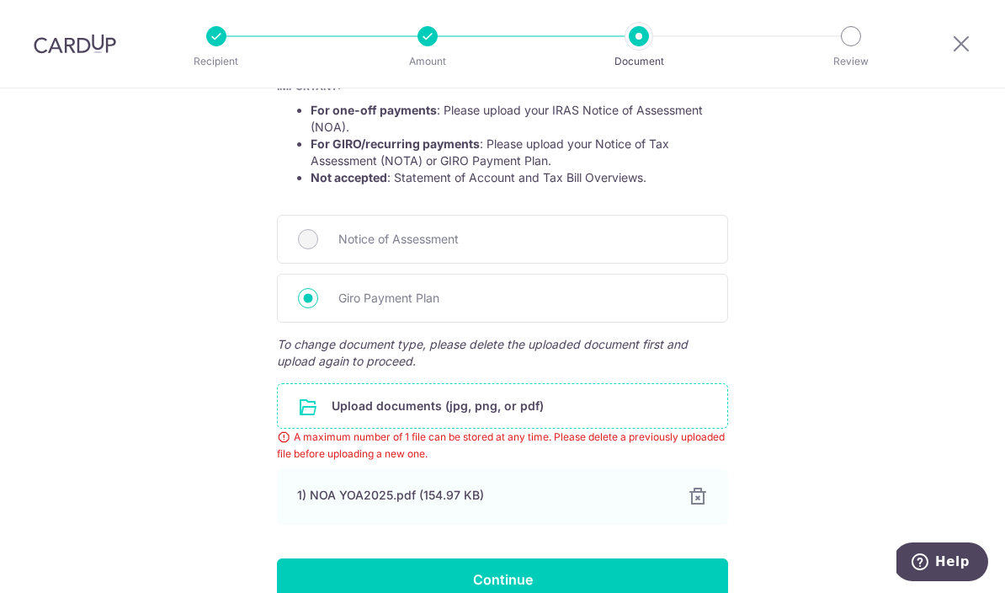
scroll to position [331, 0]
click at [468, 411] on input "file" at bounding box center [503, 405] width 450 height 44
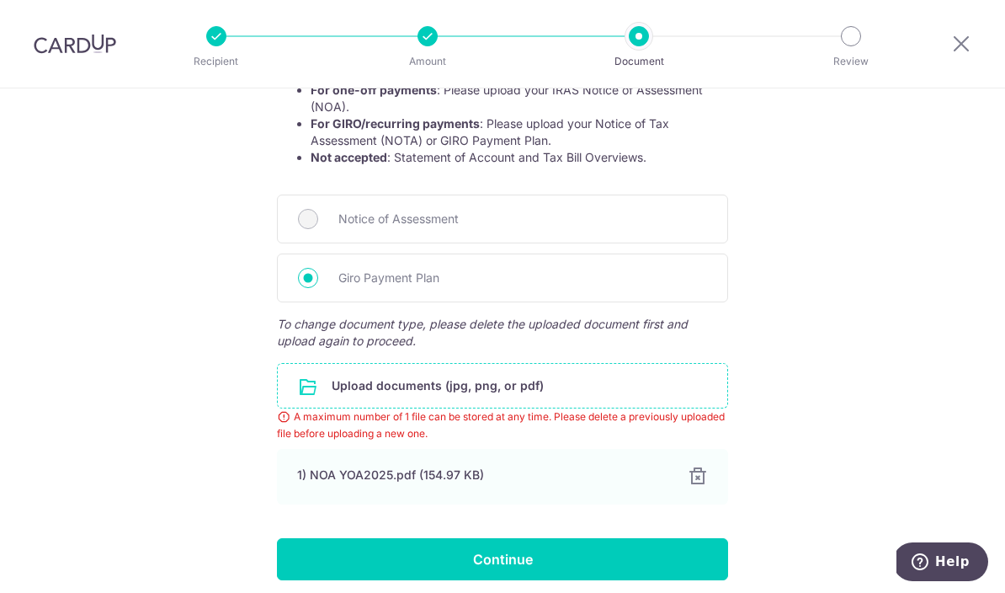
scroll to position [350, 0]
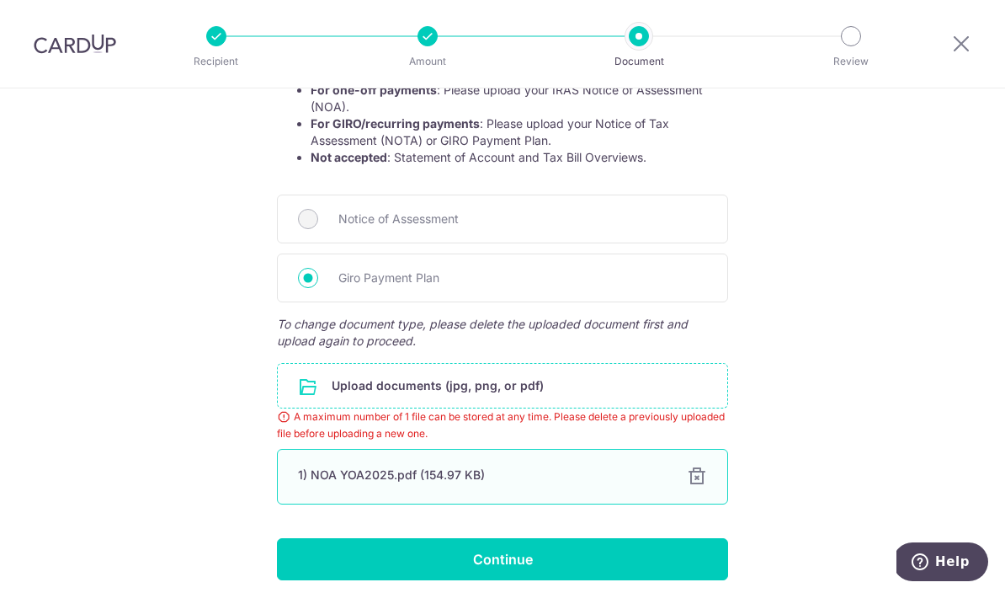
click at [700, 483] on div at bounding box center [697, 476] width 20 height 20
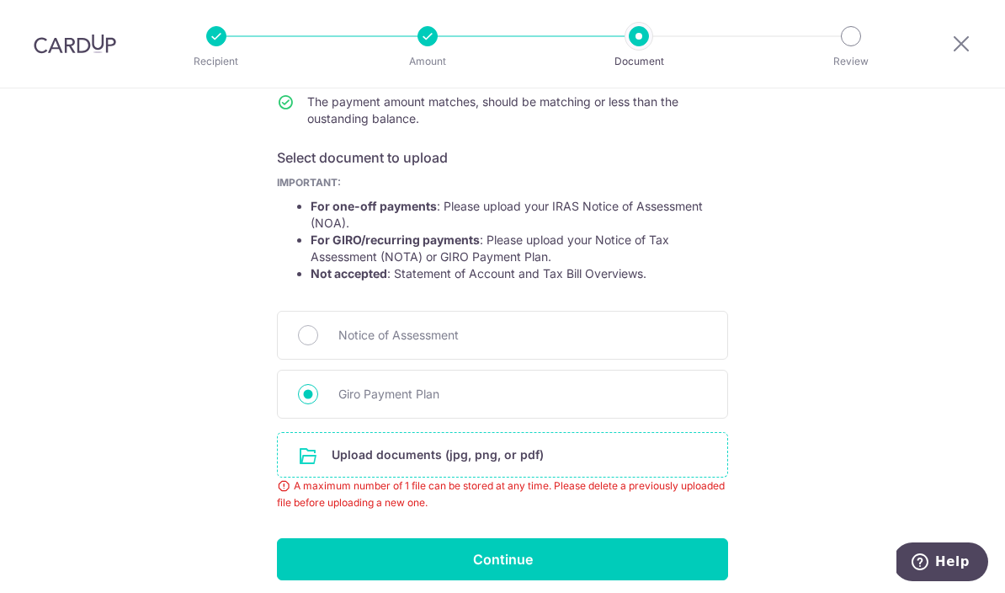
click at [478, 458] on input "file" at bounding box center [503, 455] width 450 height 44
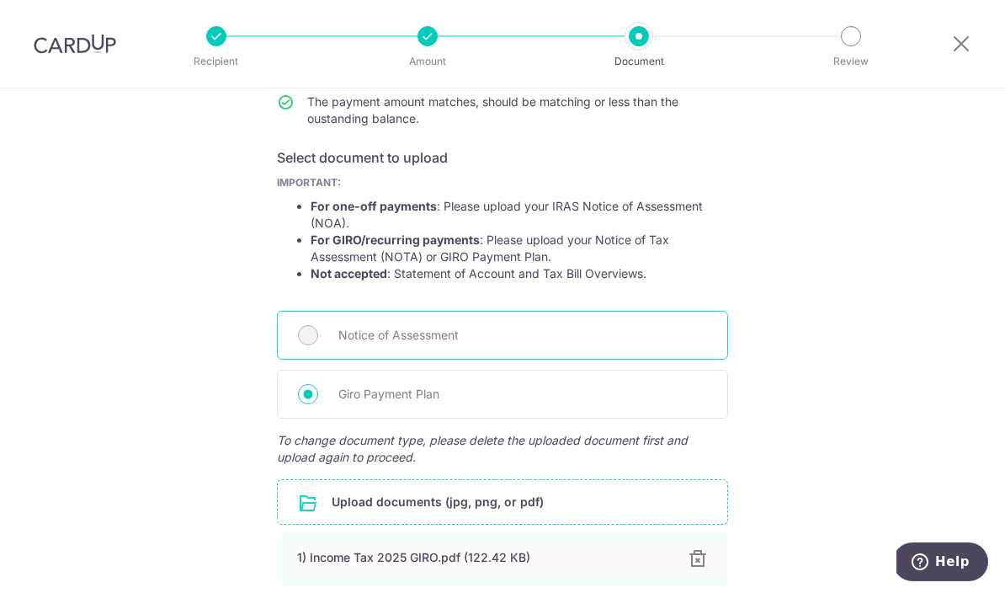
click at [444, 339] on span "Notice of Assessment" at bounding box center [523, 335] width 369 height 20
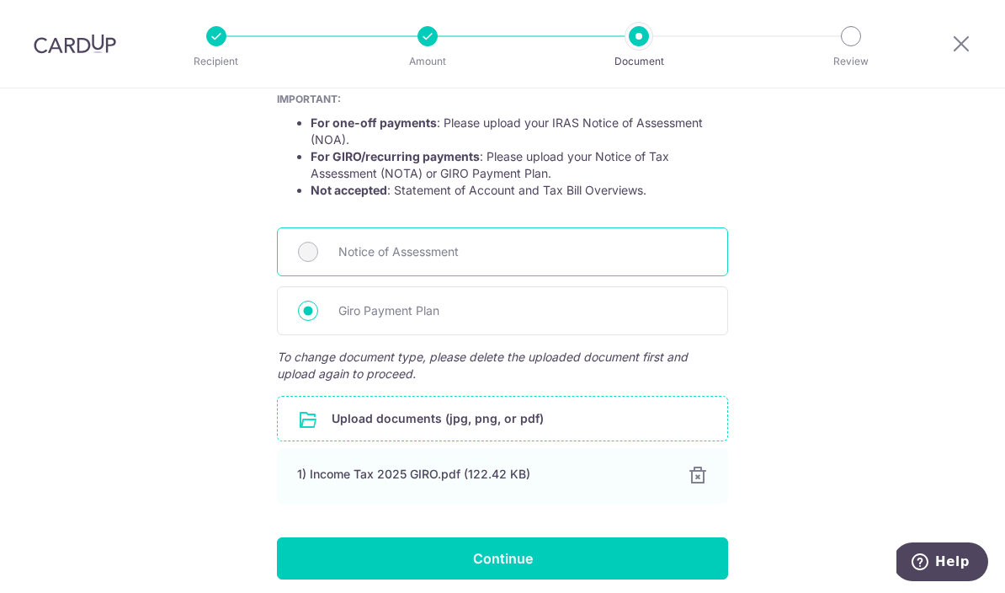
scroll to position [317, 0]
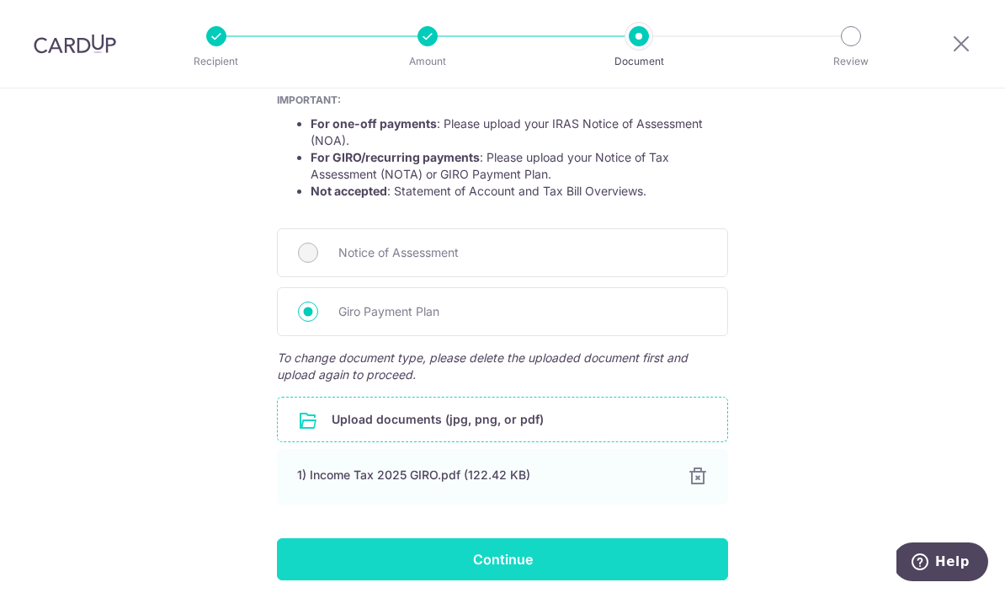
click at [301, 561] on input "Continue" at bounding box center [502, 559] width 451 height 42
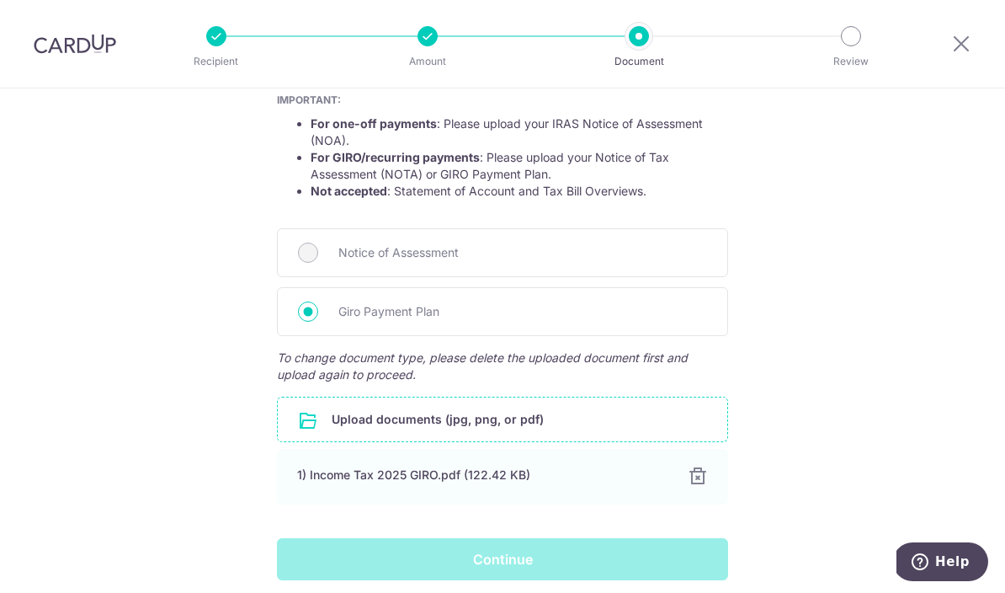
click at [680, 558] on div "Continue" at bounding box center [503, 559] width 472 height 42
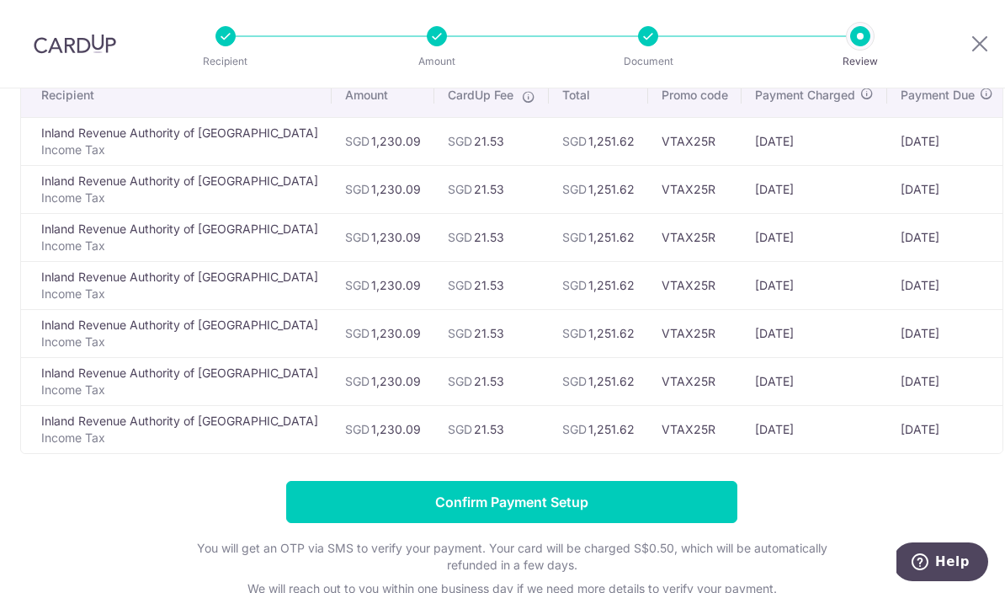
scroll to position [148, 0]
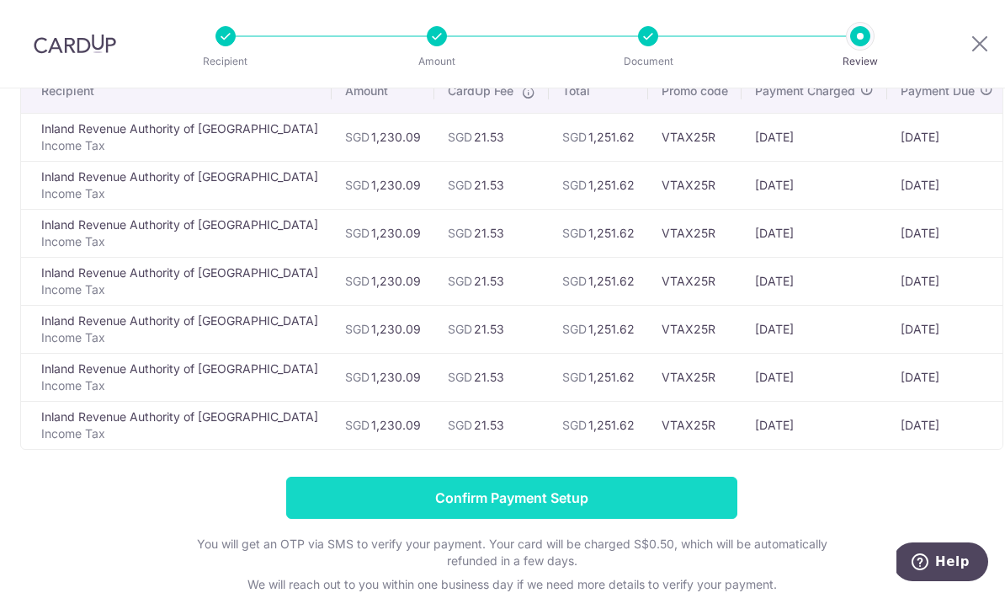
click at [689, 508] on input "Confirm Payment Setup" at bounding box center [511, 498] width 451 height 42
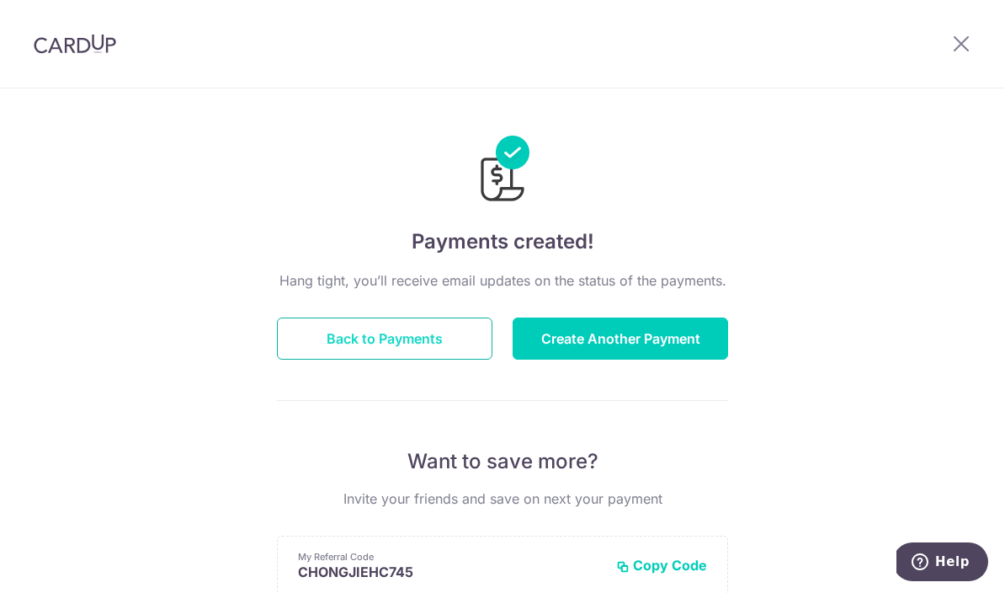
click at [325, 350] on button "Back to Payments" at bounding box center [385, 338] width 216 height 42
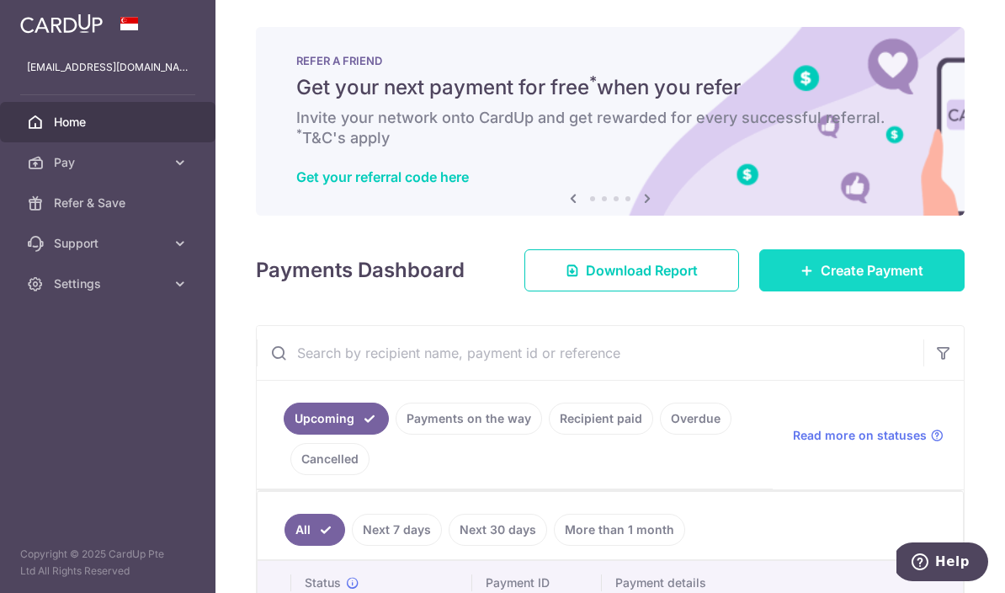
click at [865, 291] on link "Create Payment" at bounding box center [862, 270] width 205 height 42
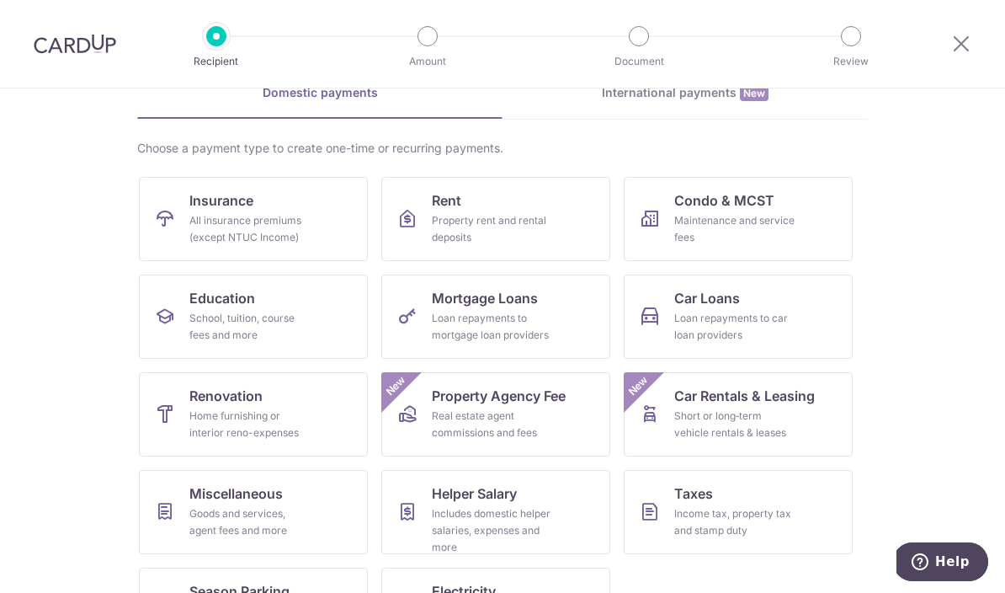
scroll to position [88, 0]
click at [199, 512] on div "Goods and services, agent fees and more" at bounding box center [249, 523] width 121 height 34
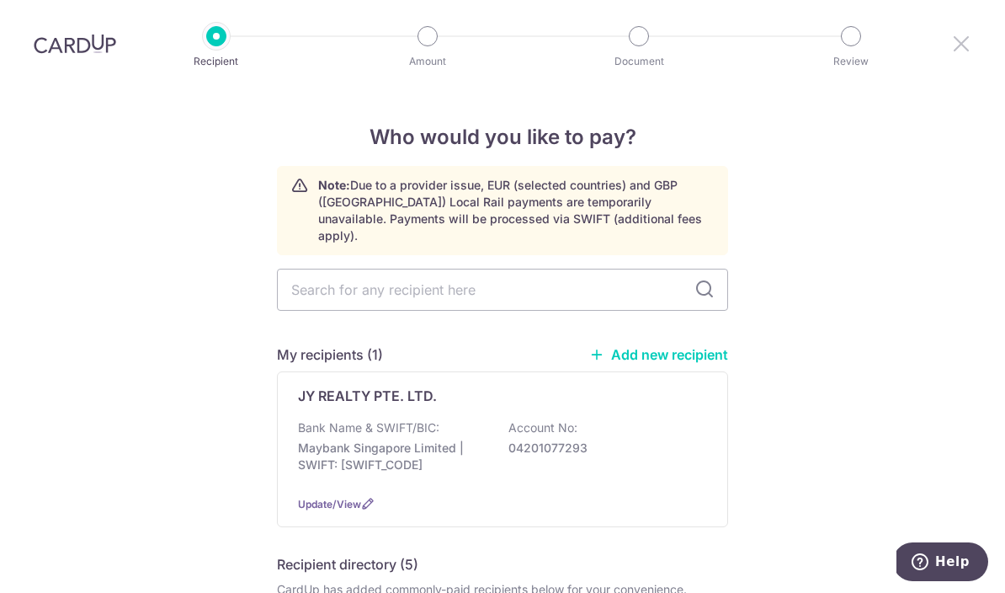
click at [970, 45] on icon at bounding box center [962, 43] width 20 height 21
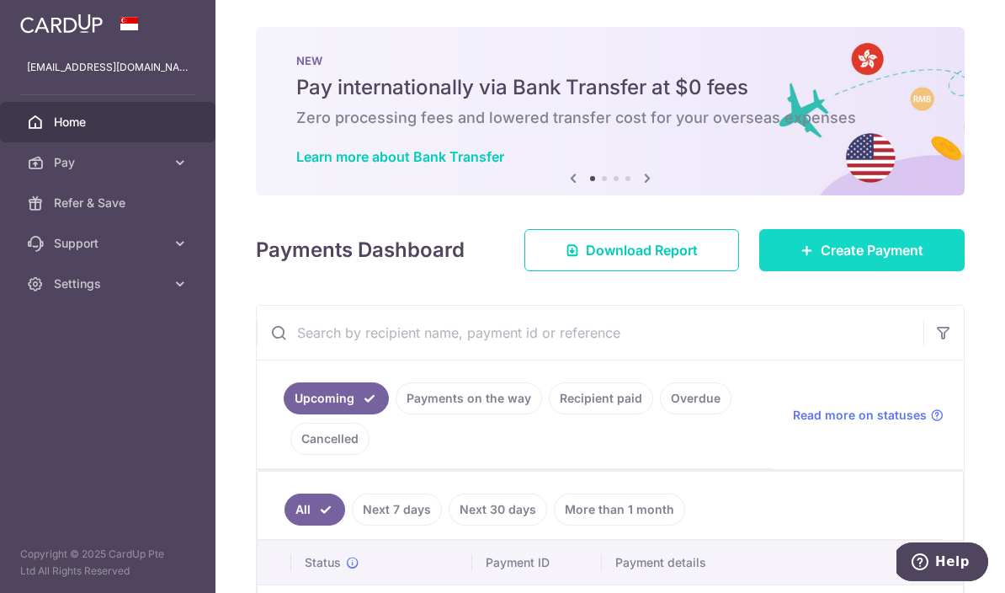
click at [884, 260] on span "Create Payment" at bounding box center [872, 250] width 103 height 20
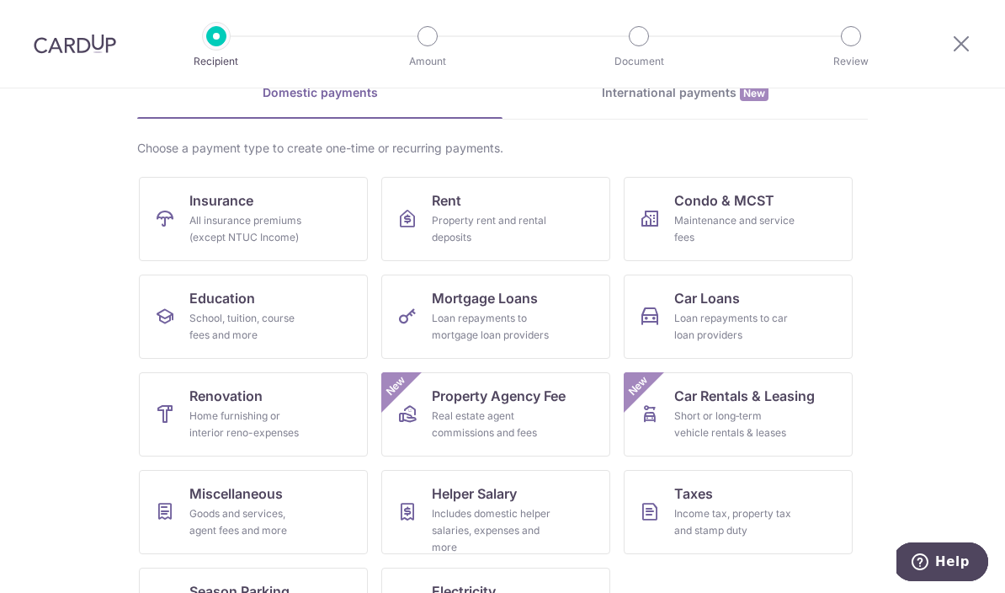
scroll to position [88, 0]
click at [486, 521] on div "Includes domestic helper salaries, expenses and more" at bounding box center [492, 531] width 121 height 51
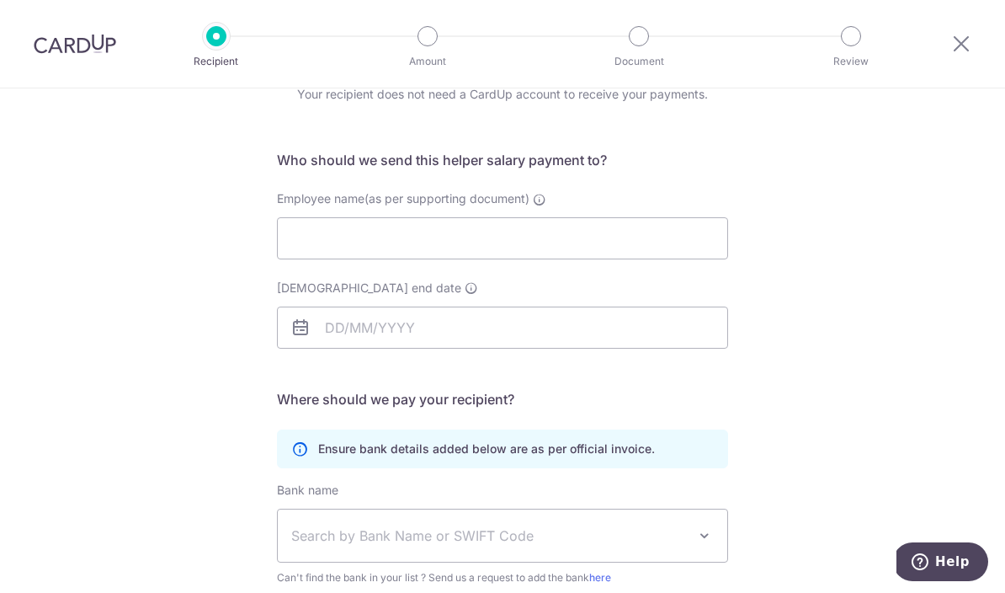
scroll to position [84, 0]
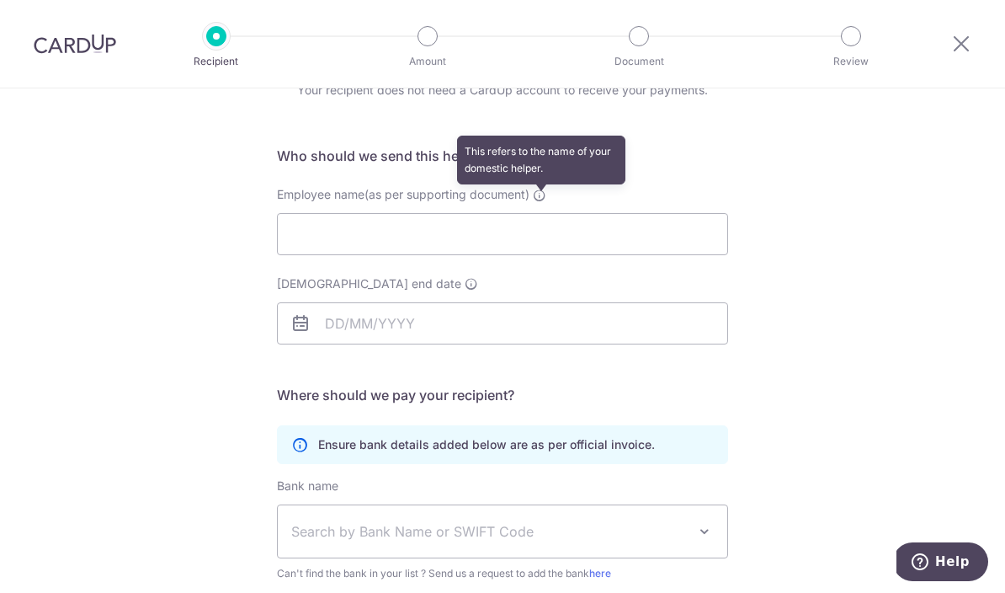
click at [539, 200] on icon at bounding box center [539, 195] width 13 height 13
click at [539, 213] on input "Employee name(as per supporting document) This refers to the name of your domes…" at bounding box center [502, 234] width 451 height 42
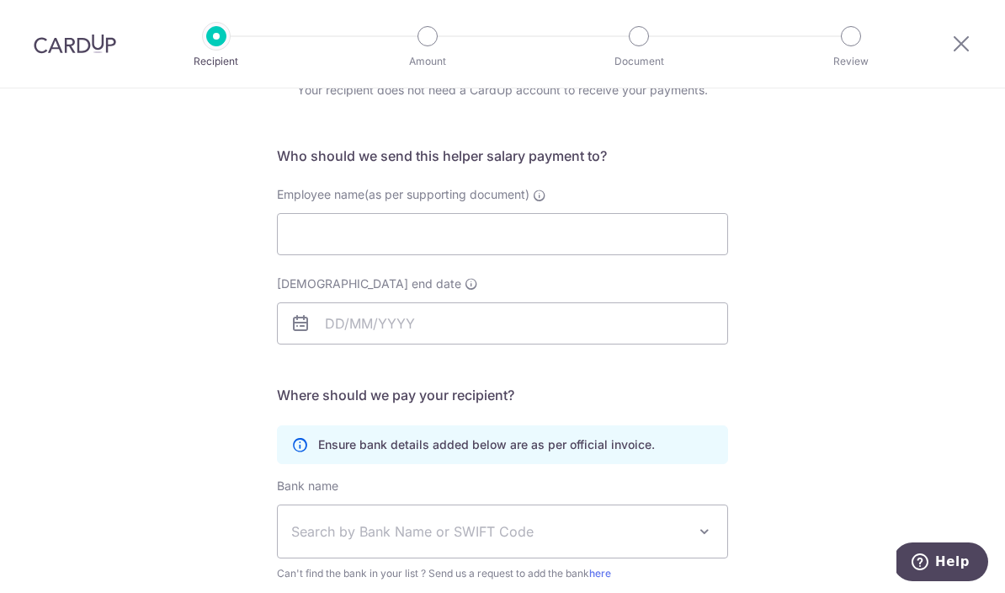
click at [127, 359] on div "Who would you like to pay? Your recipient does not need a CardUp account to rec…" at bounding box center [502, 405] width 1005 height 802
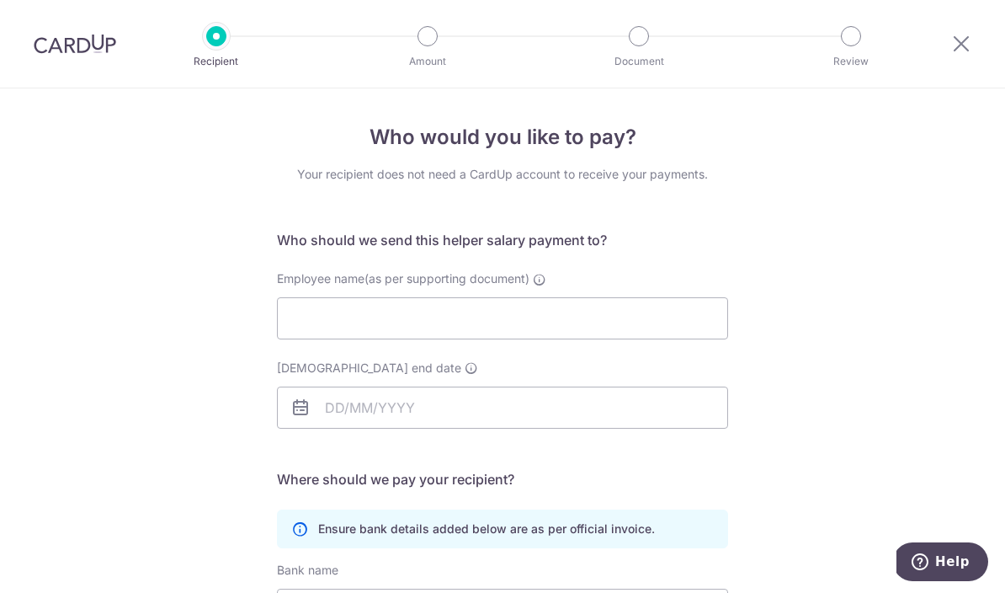
scroll to position [0, 0]
click at [964, 44] on icon at bounding box center [962, 43] width 20 height 21
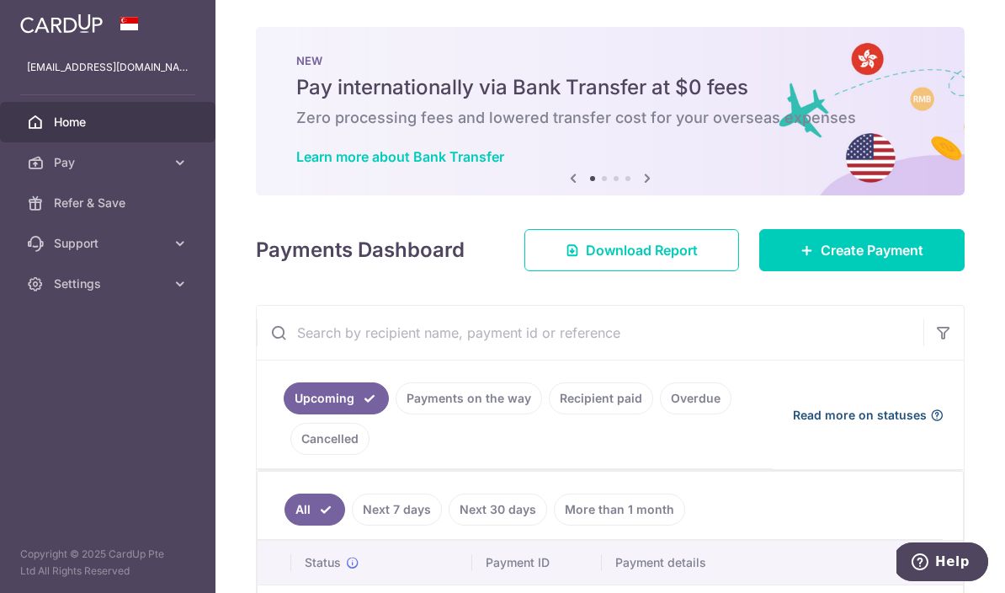
click at [850, 424] on span "Read more on statuses" at bounding box center [860, 415] width 134 height 17
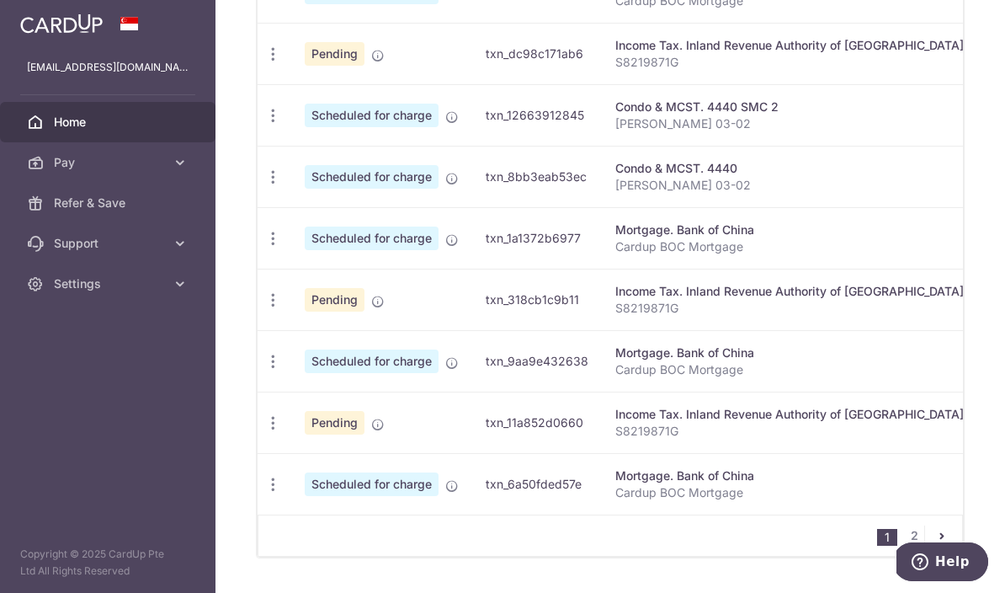
scroll to position [684, 0]
